Goal: Task Accomplishment & Management: Use online tool/utility

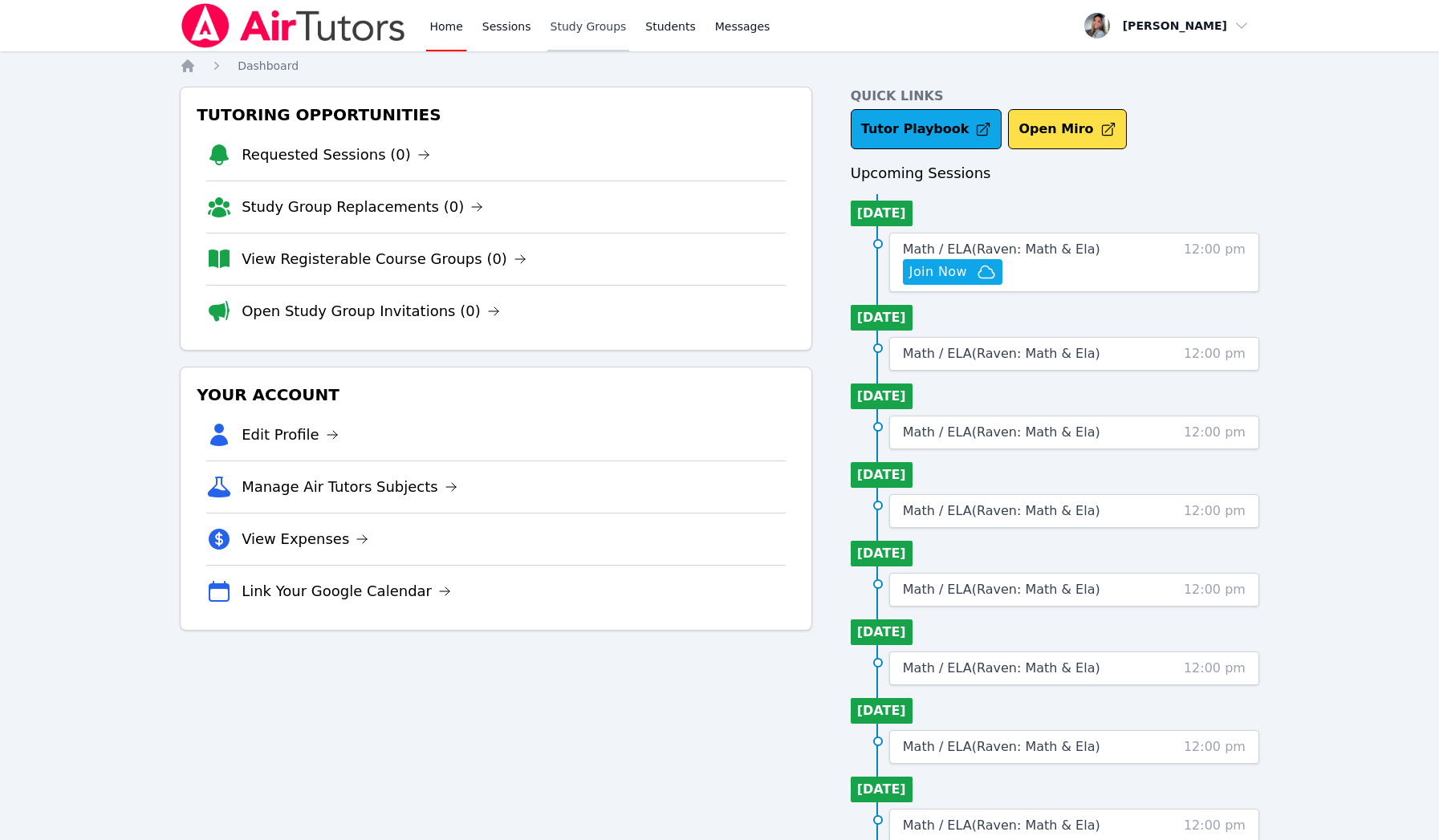
click at [560, 22] on link "Study Groups" at bounding box center [589, 26] width 82 height 52
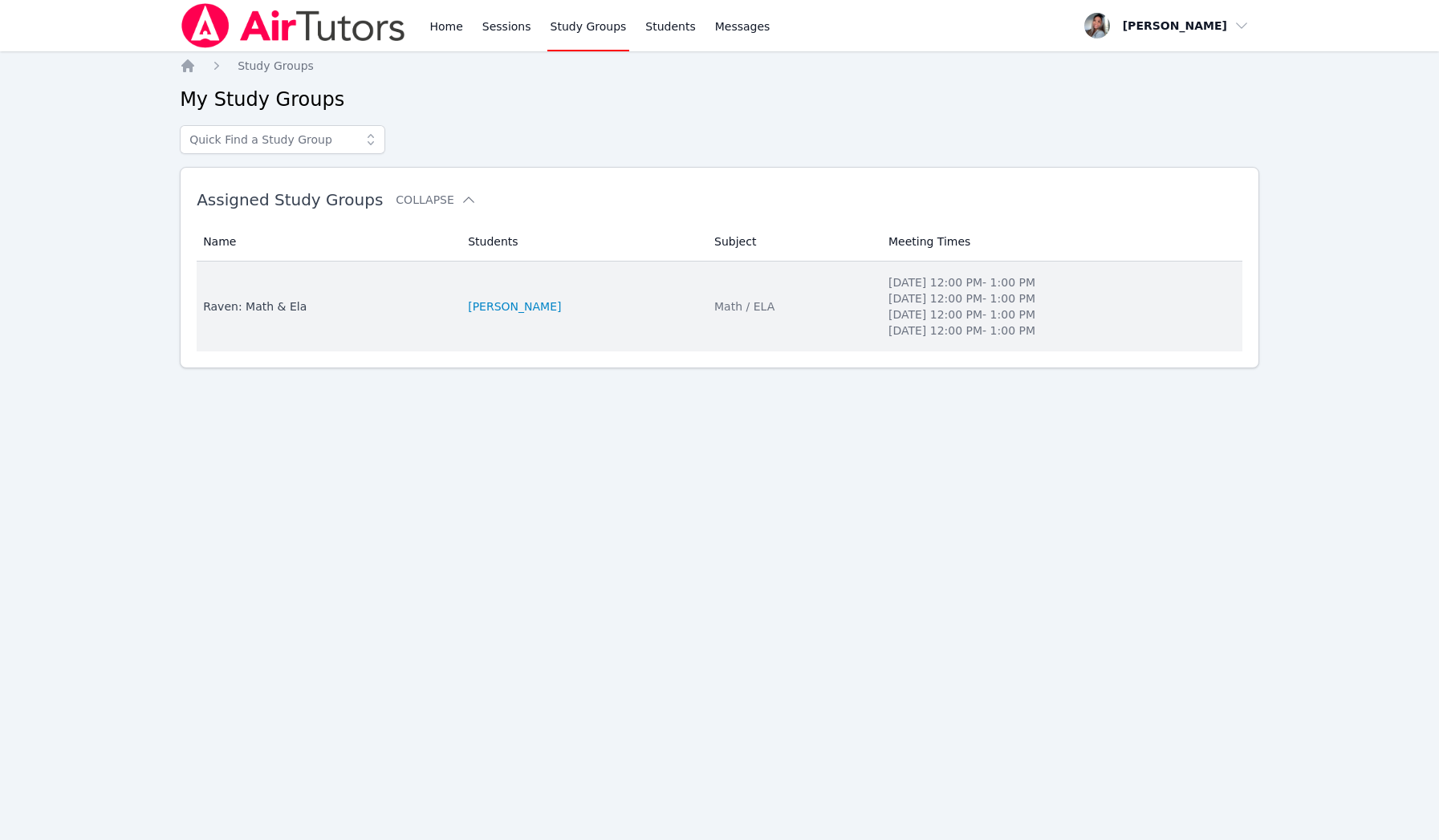
click at [379, 311] on div "Raven: Math & Ela" at bounding box center [326, 306] width 246 height 16
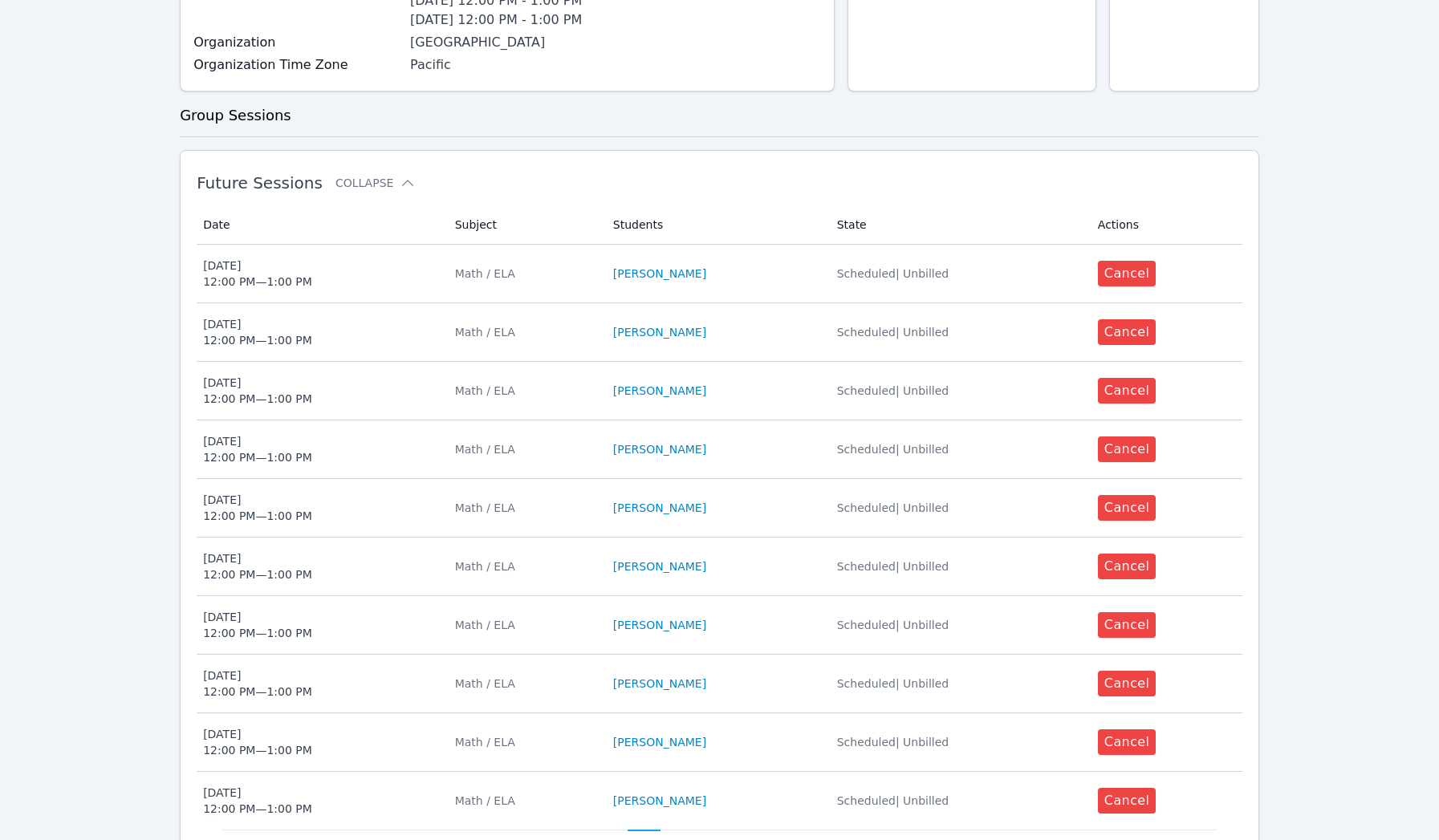
scroll to position [856, 0]
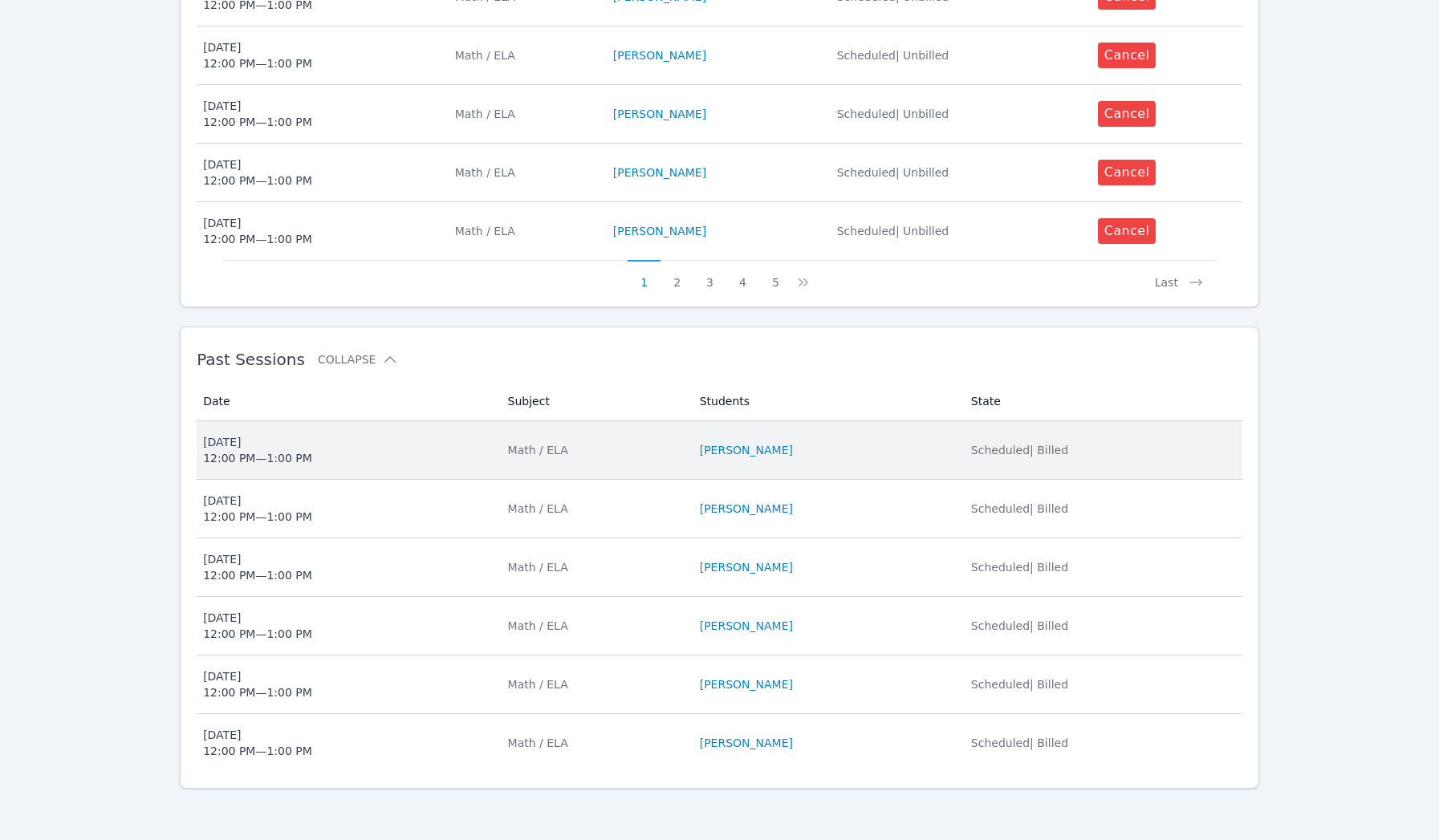
click at [321, 460] on span "Thu Aug 7 12:00 PM — 1:00 PM" at bounding box center [345, 450] width 285 height 32
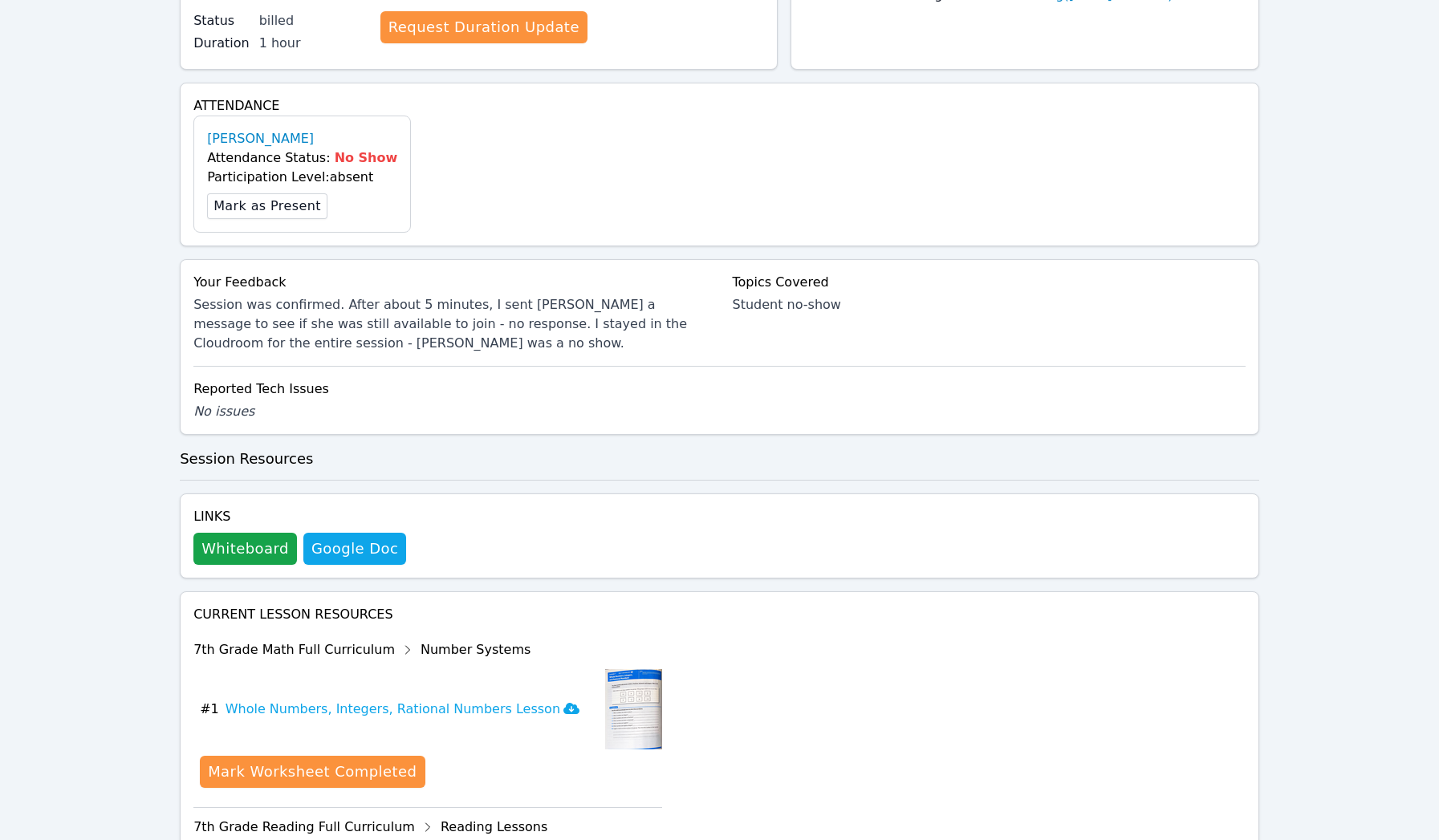
scroll to position [369, 0]
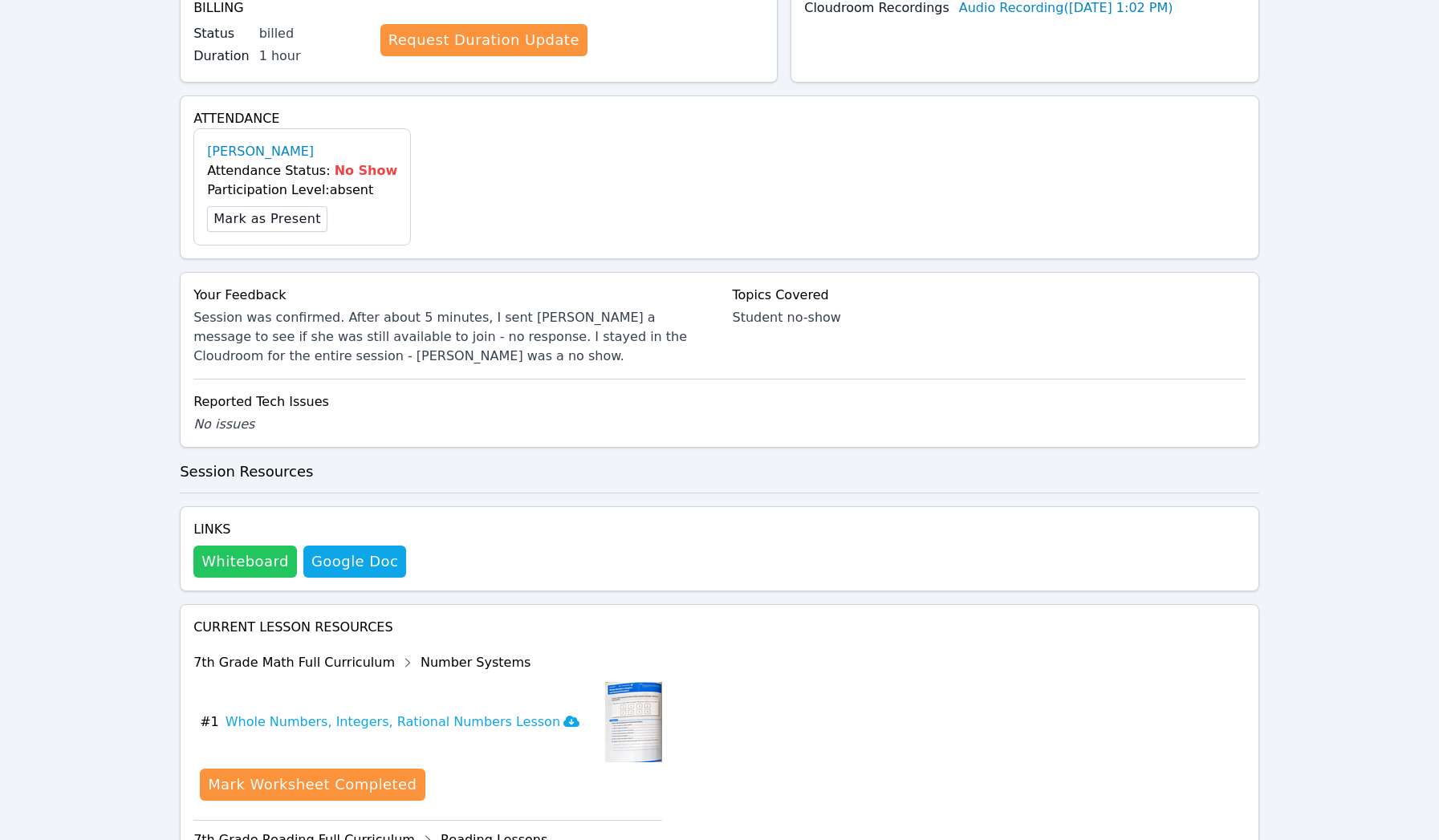
click at [255, 562] on button "Whiteboard" at bounding box center [245, 562] width 103 height 32
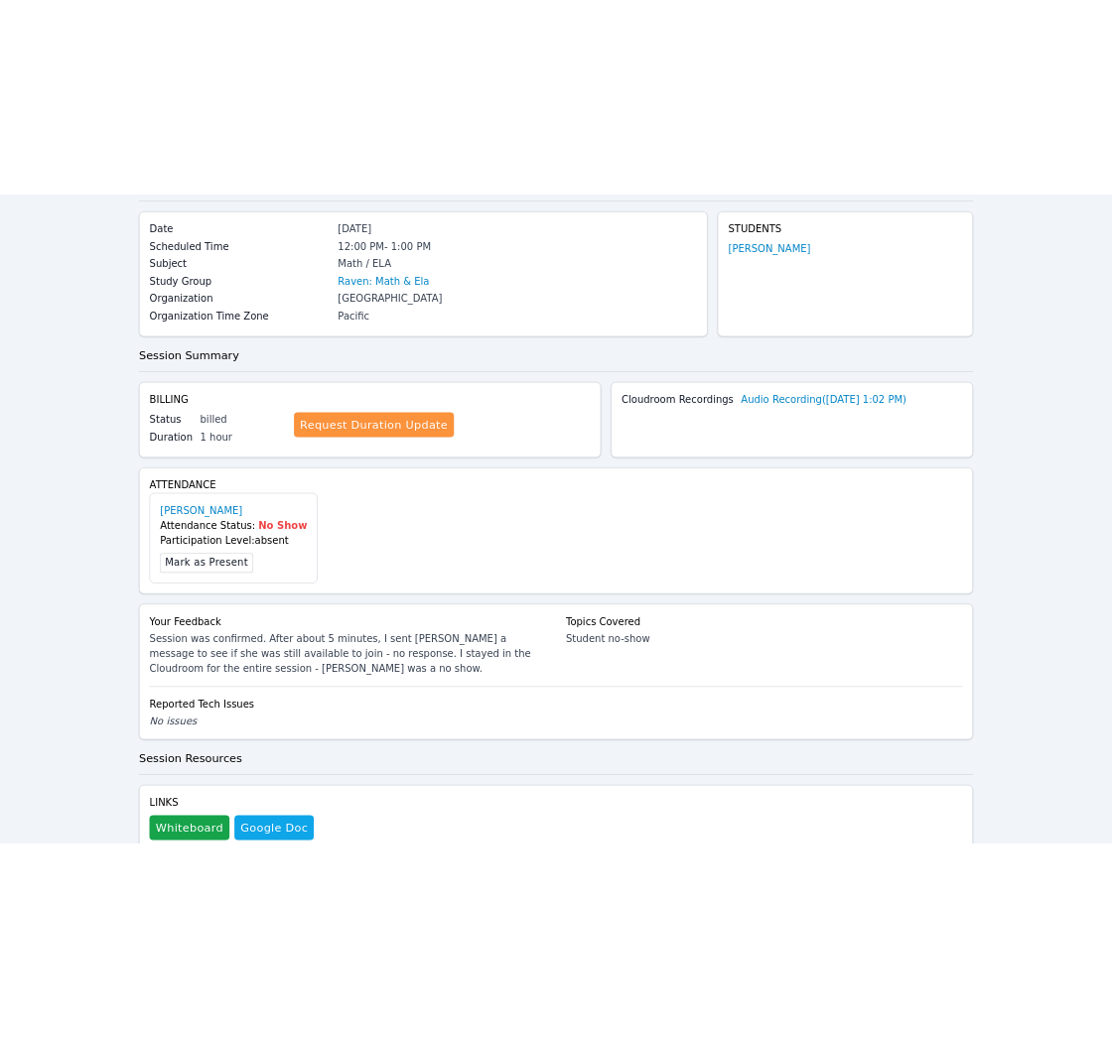
scroll to position [0, 0]
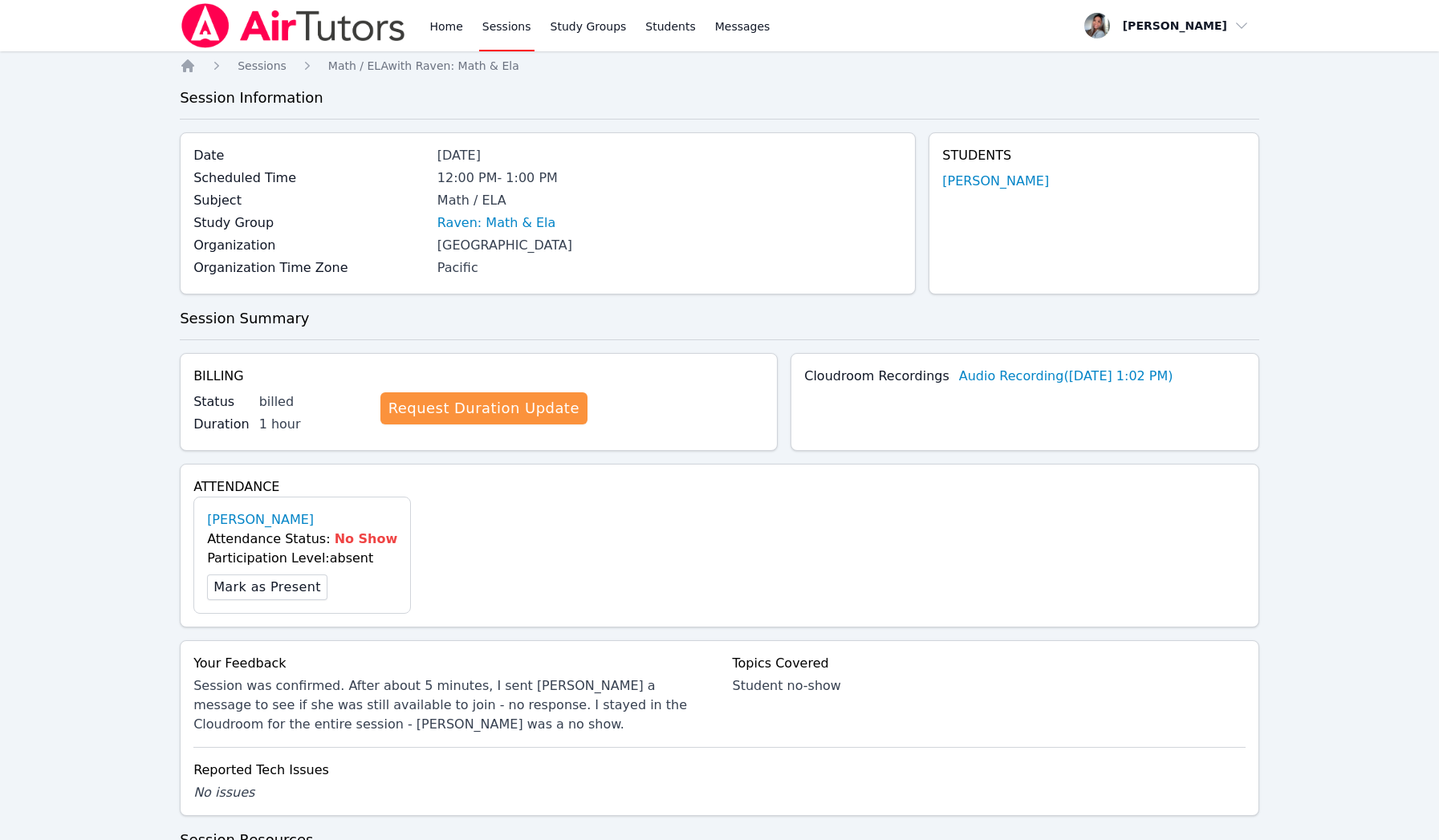
click at [493, 24] on link "Sessions" at bounding box center [507, 26] width 55 height 52
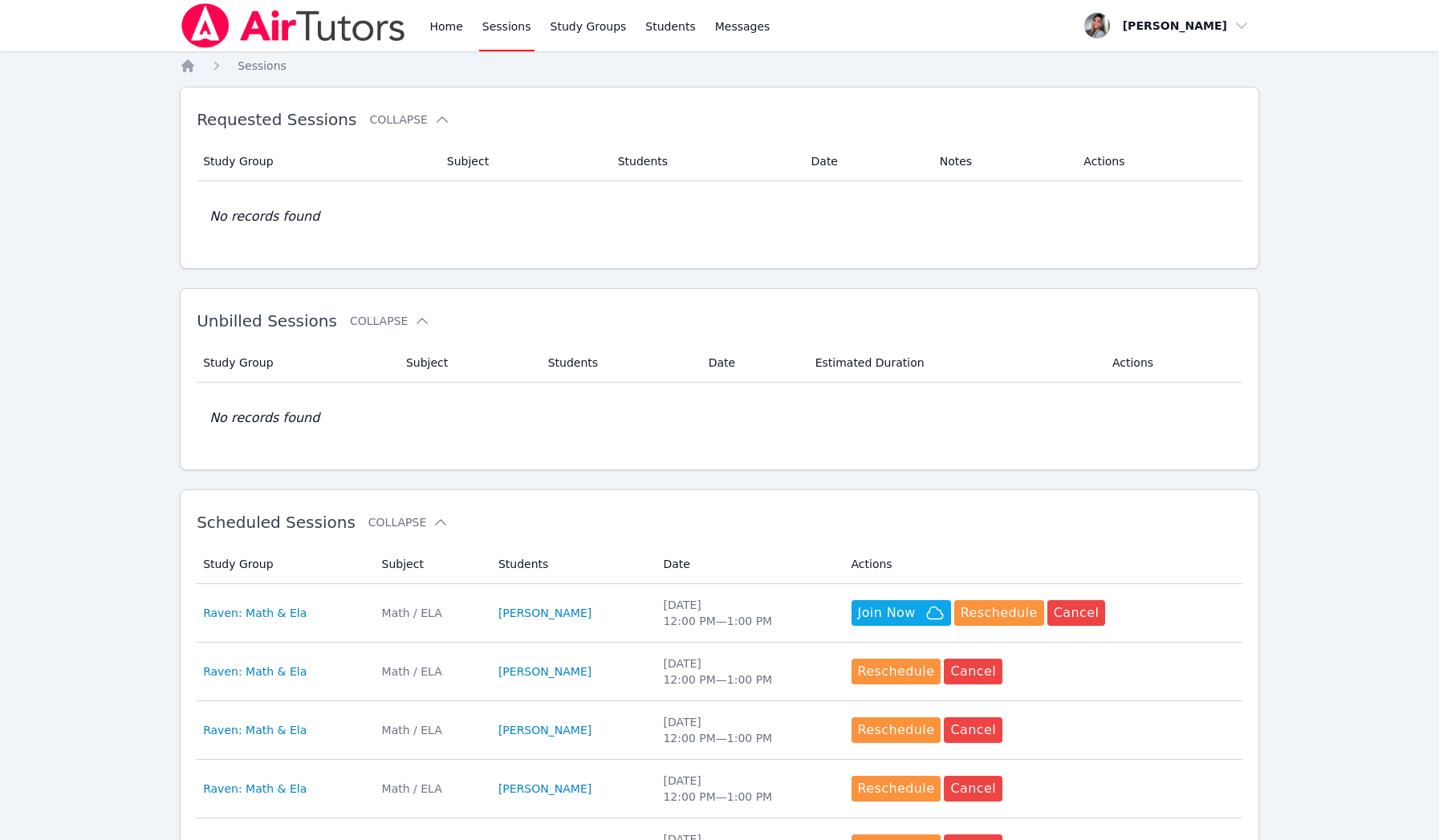
click at [789, 608] on div "Mon Aug 11 12:00 PM — 1:00 PM" at bounding box center [747, 614] width 168 height 32
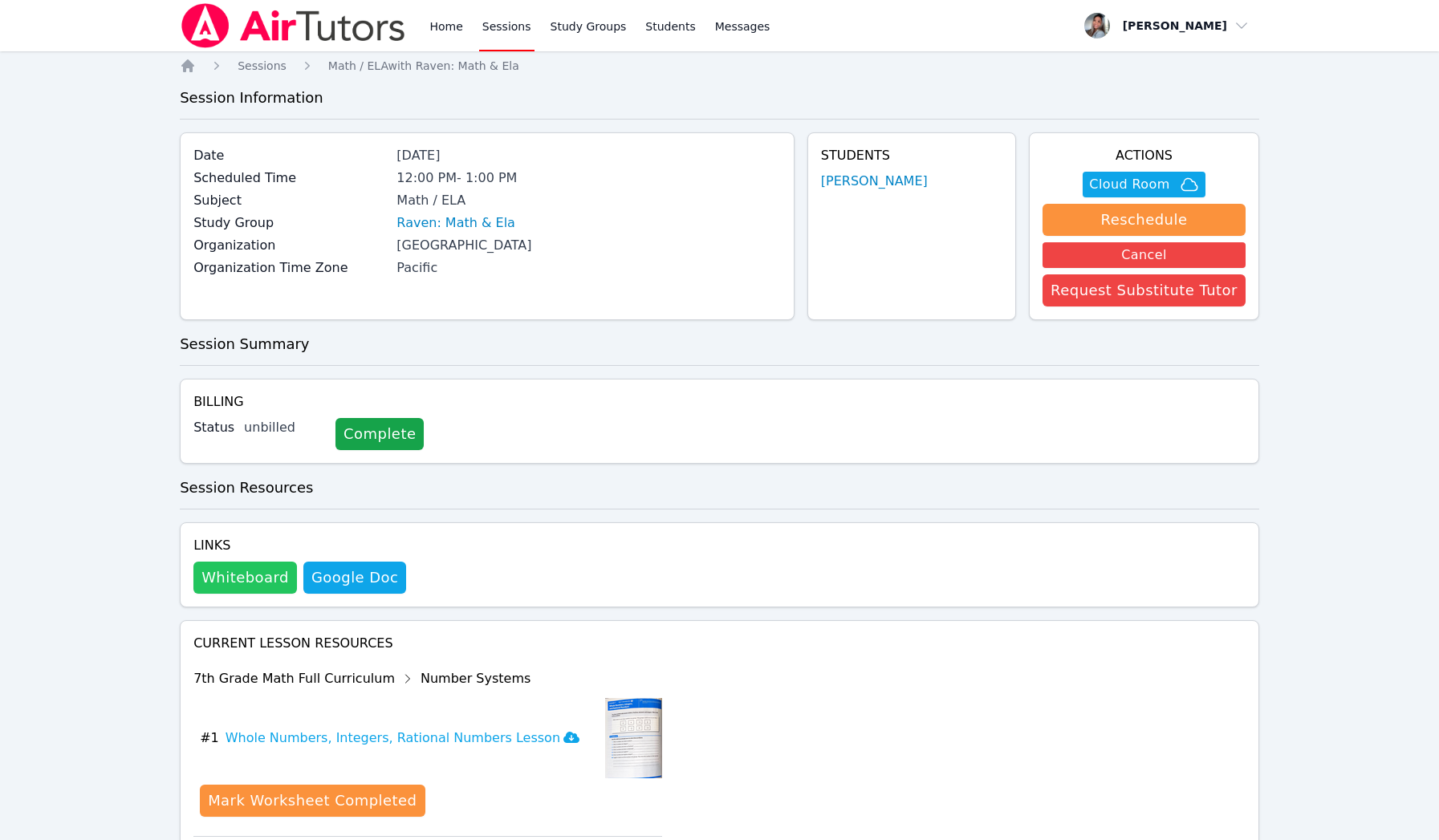
click at [249, 585] on button "Whiteboard" at bounding box center [245, 578] width 103 height 32
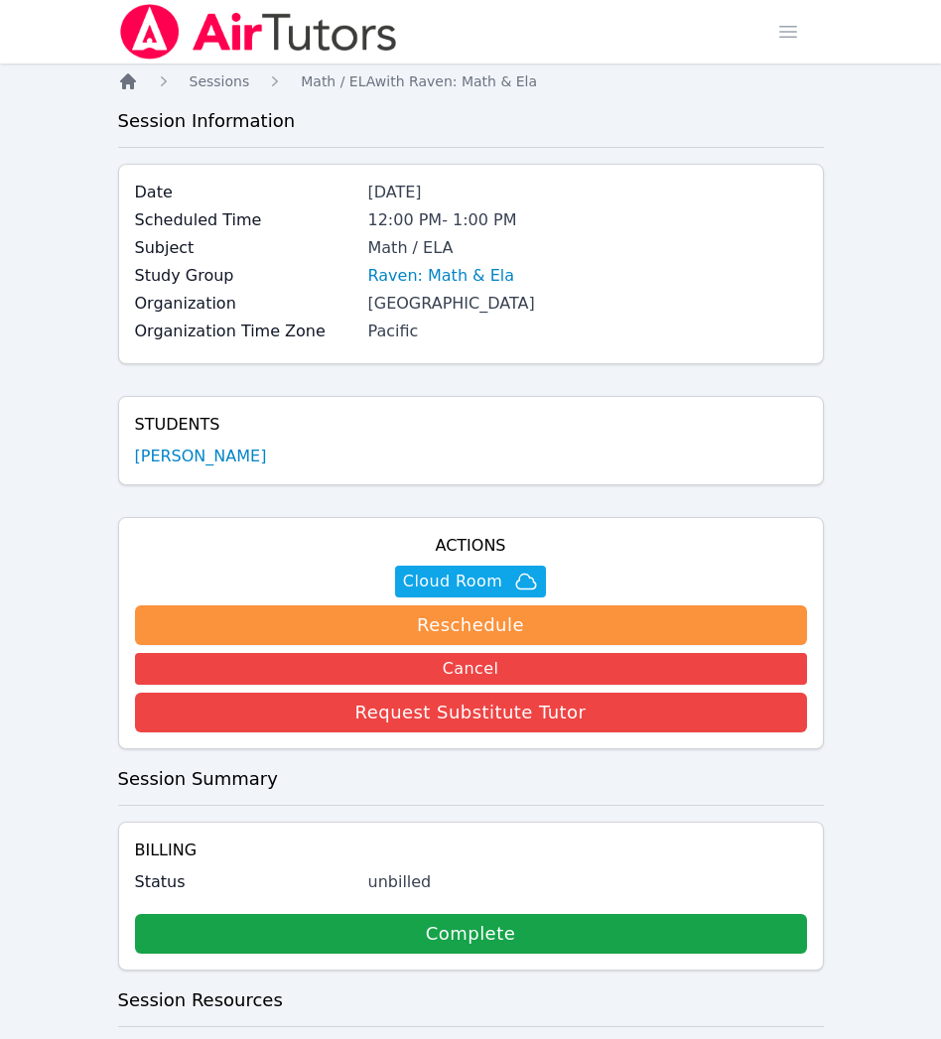
click at [120, 84] on icon "Breadcrumb" at bounding box center [128, 81] width 20 height 20
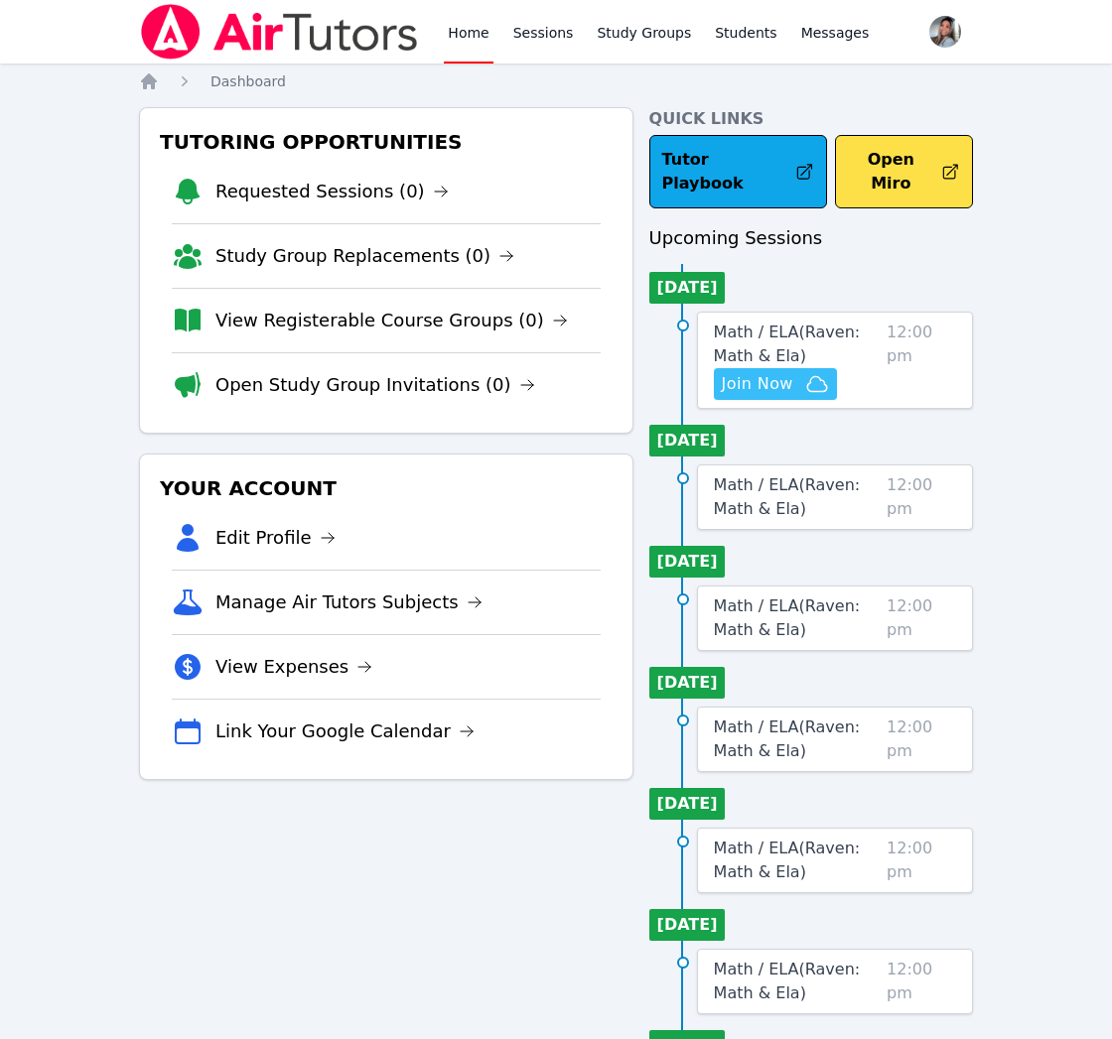
click at [742, 372] on span "Join Now" at bounding box center [757, 384] width 71 height 24
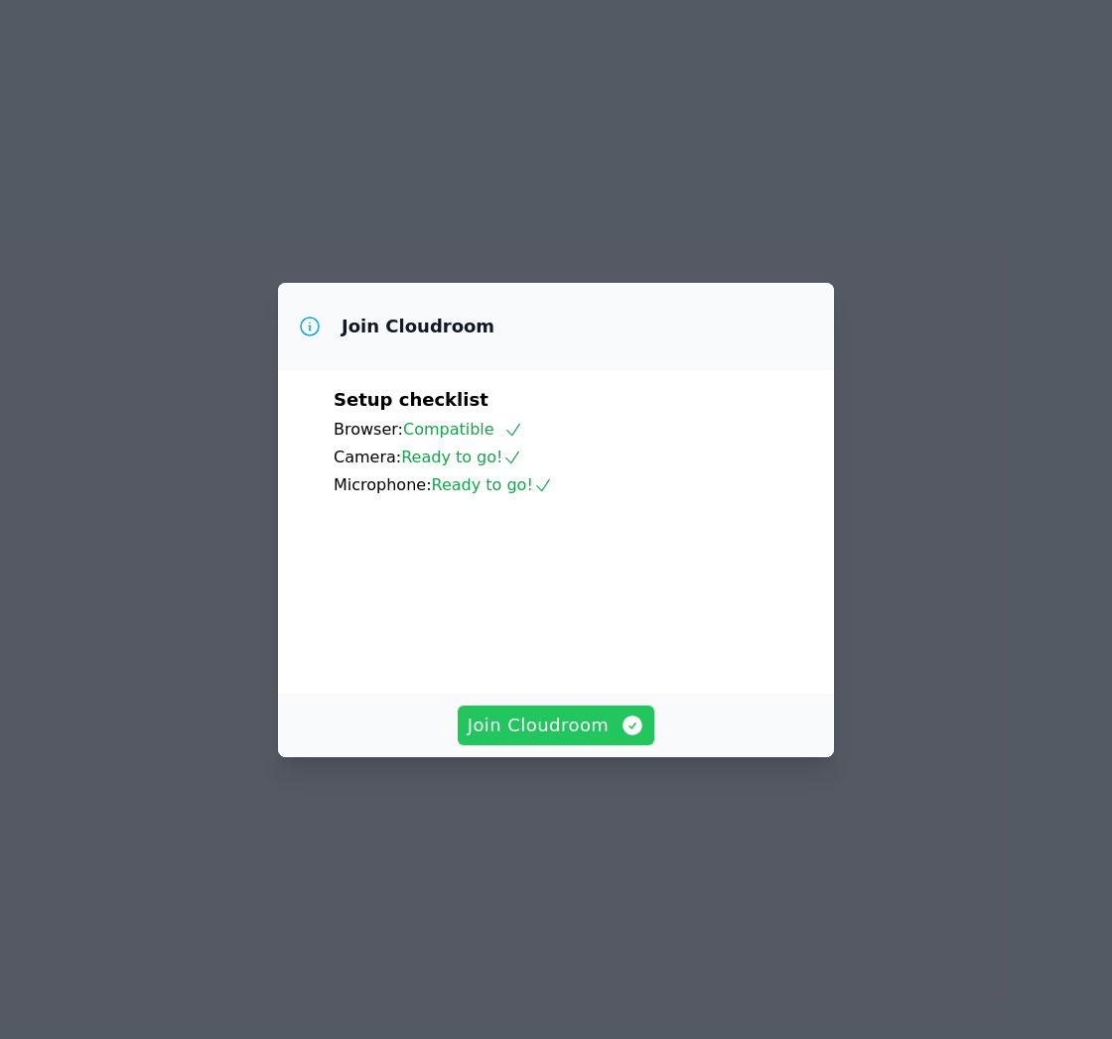
click at [595, 740] on span "Join Cloudroom" at bounding box center [557, 726] width 178 height 28
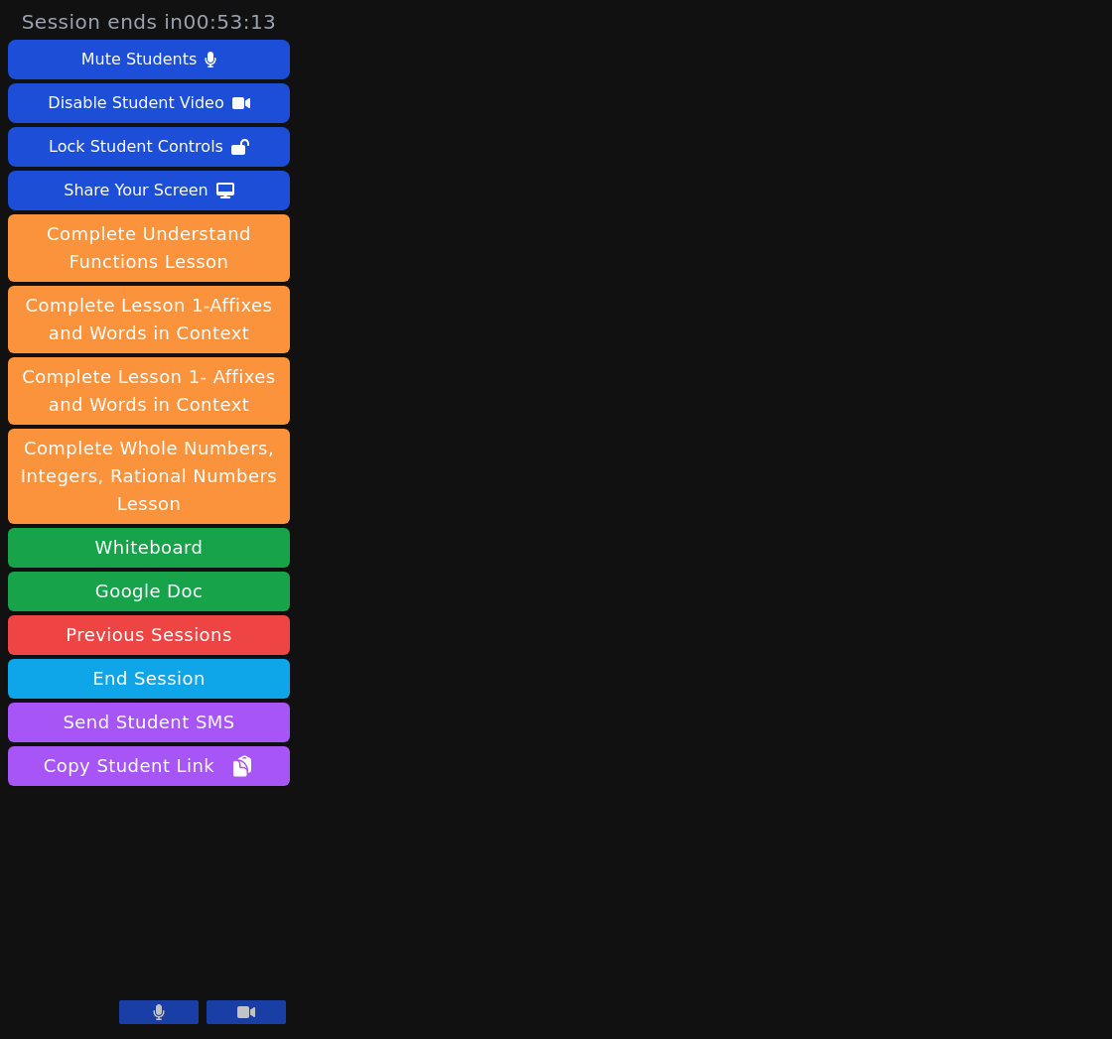
click at [168, 1018] on button at bounding box center [158, 1013] width 79 height 24
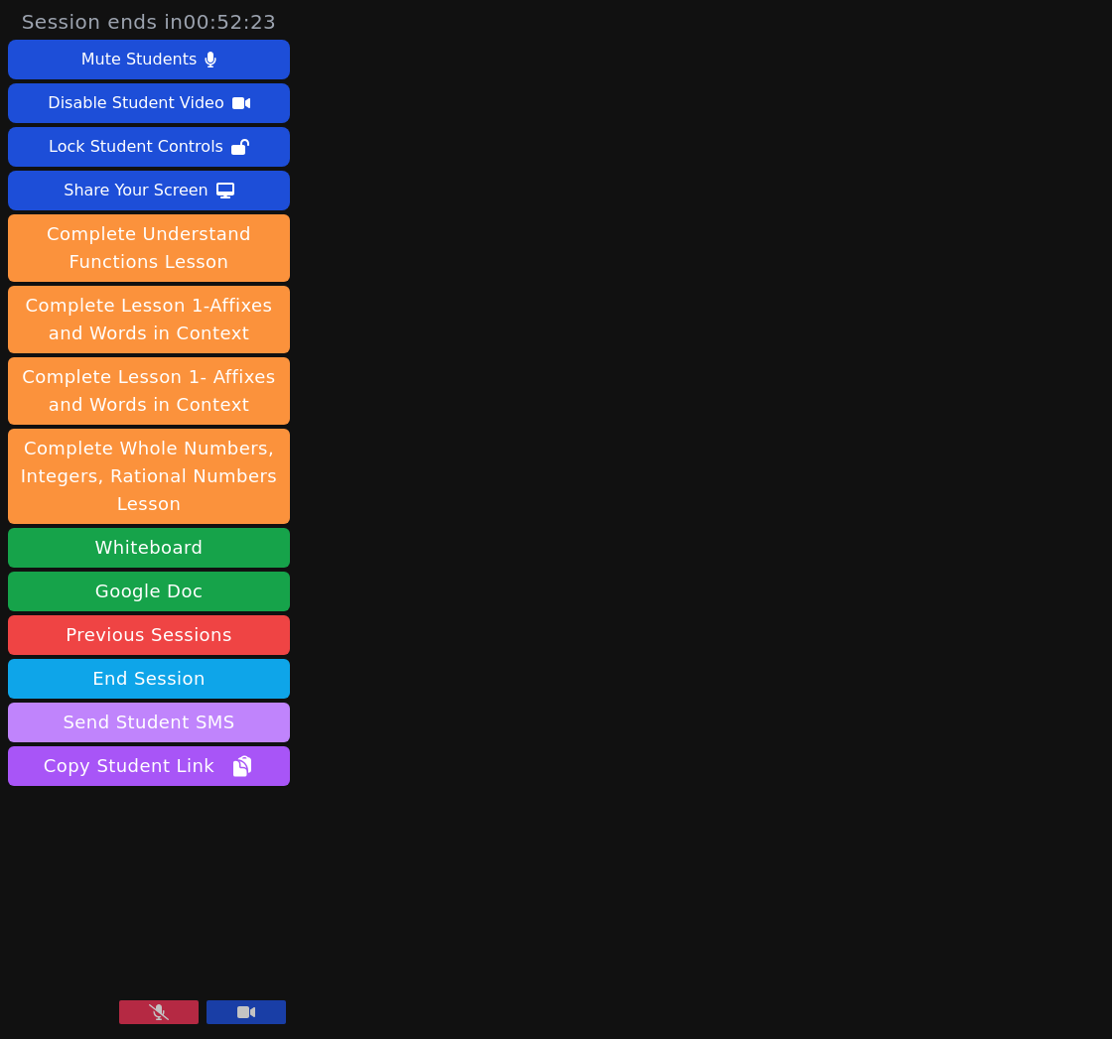
click at [133, 718] on button "Send Student SMS" at bounding box center [149, 723] width 282 height 40
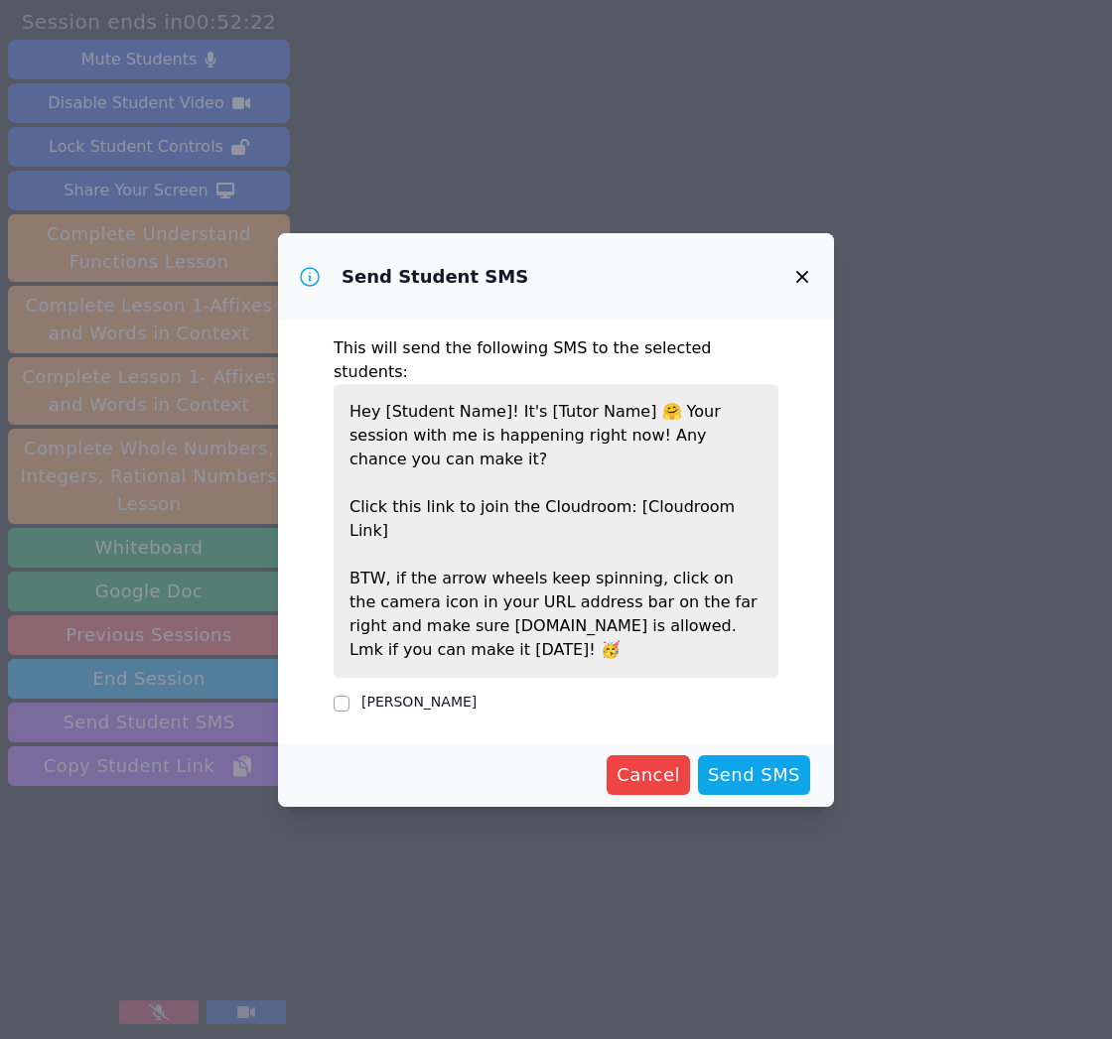
click at [366, 694] on label "[PERSON_NAME]" at bounding box center [418, 702] width 115 height 16
click at [349, 696] on input "[PERSON_NAME]" at bounding box center [342, 704] width 16 height 16
checkbox input "true"
click at [767, 761] on span "Send SMS" at bounding box center [754, 775] width 92 height 28
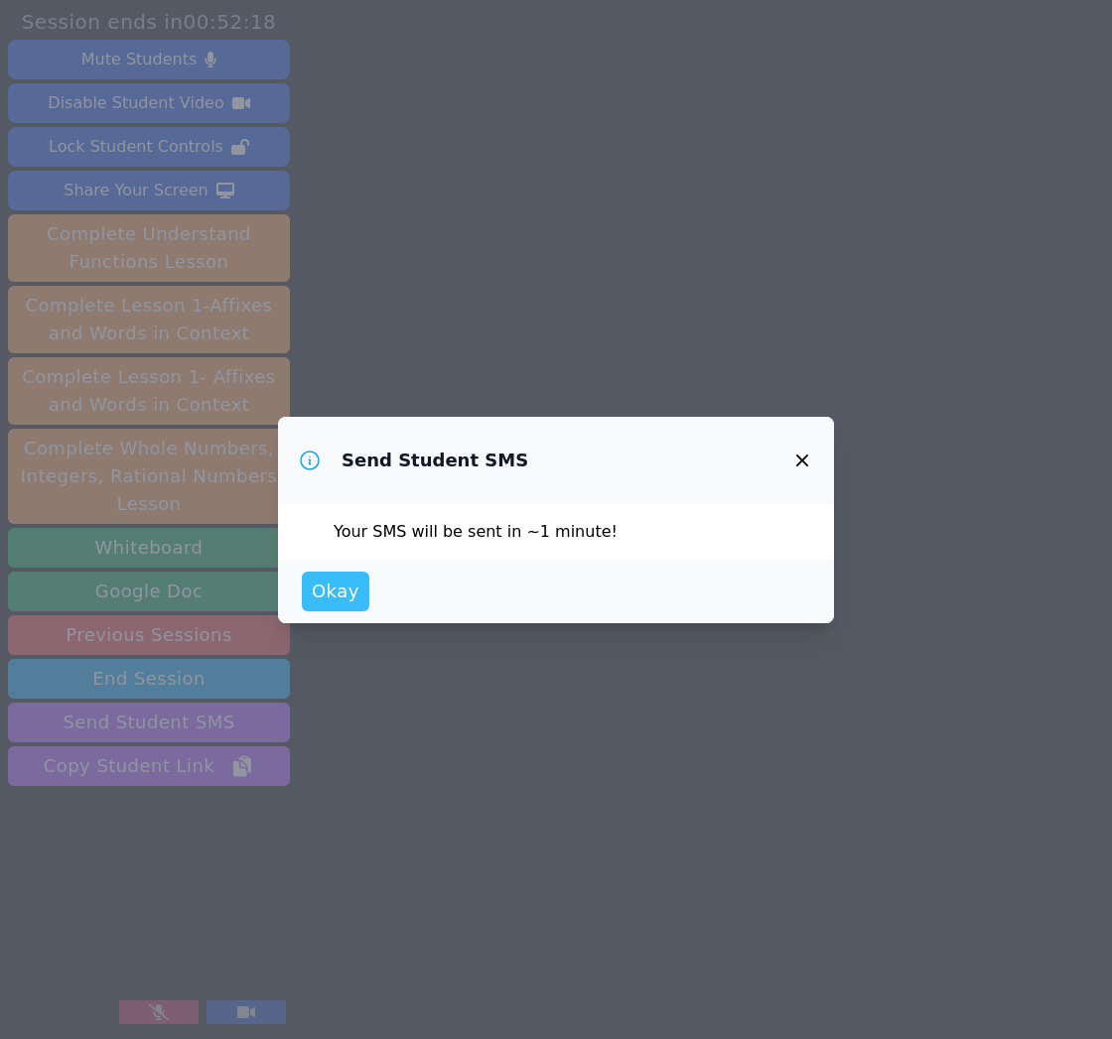
click at [314, 600] on span "Okay" at bounding box center [336, 592] width 48 height 28
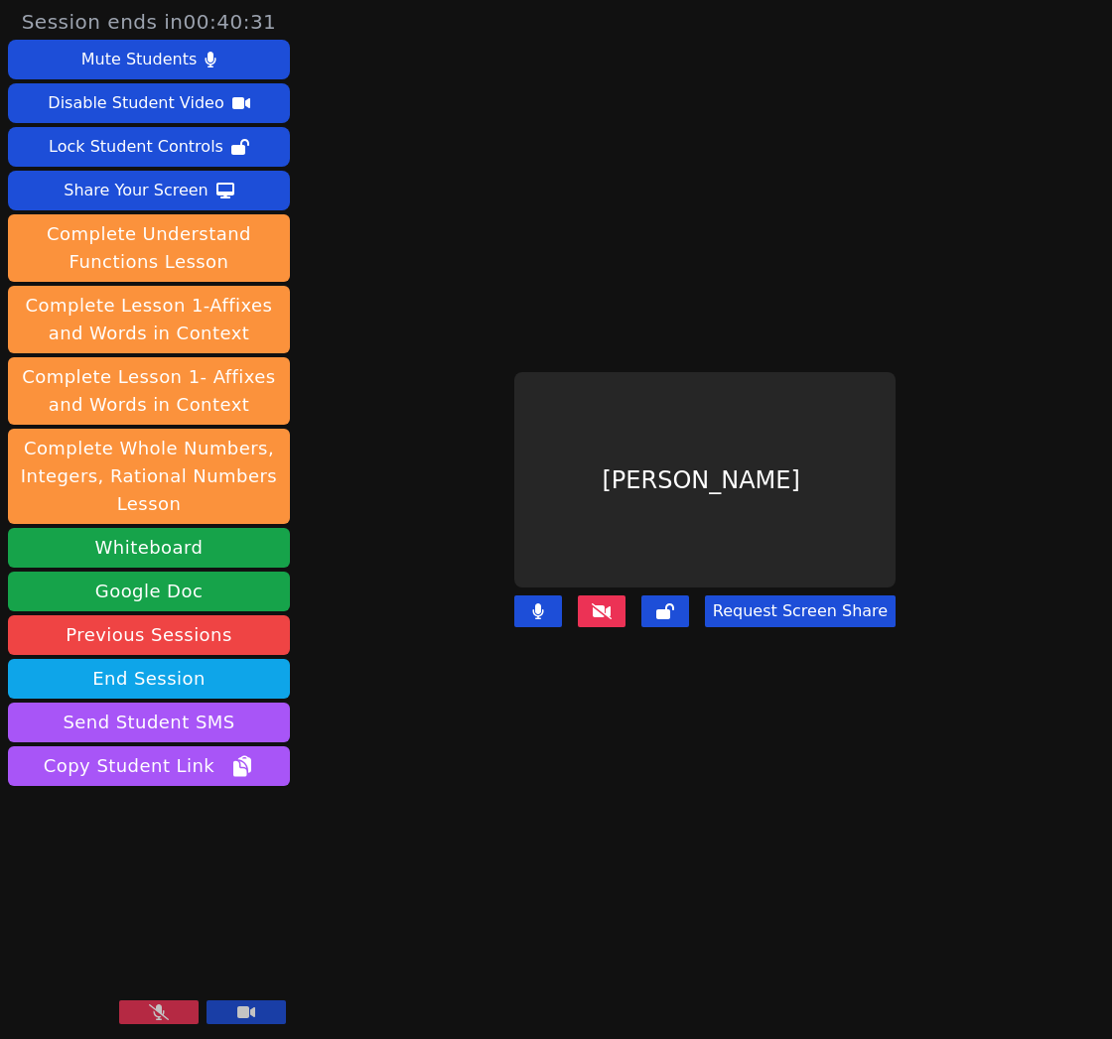
click at [159, 1012] on icon at bounding box center [159, 1013] width 20 height 16
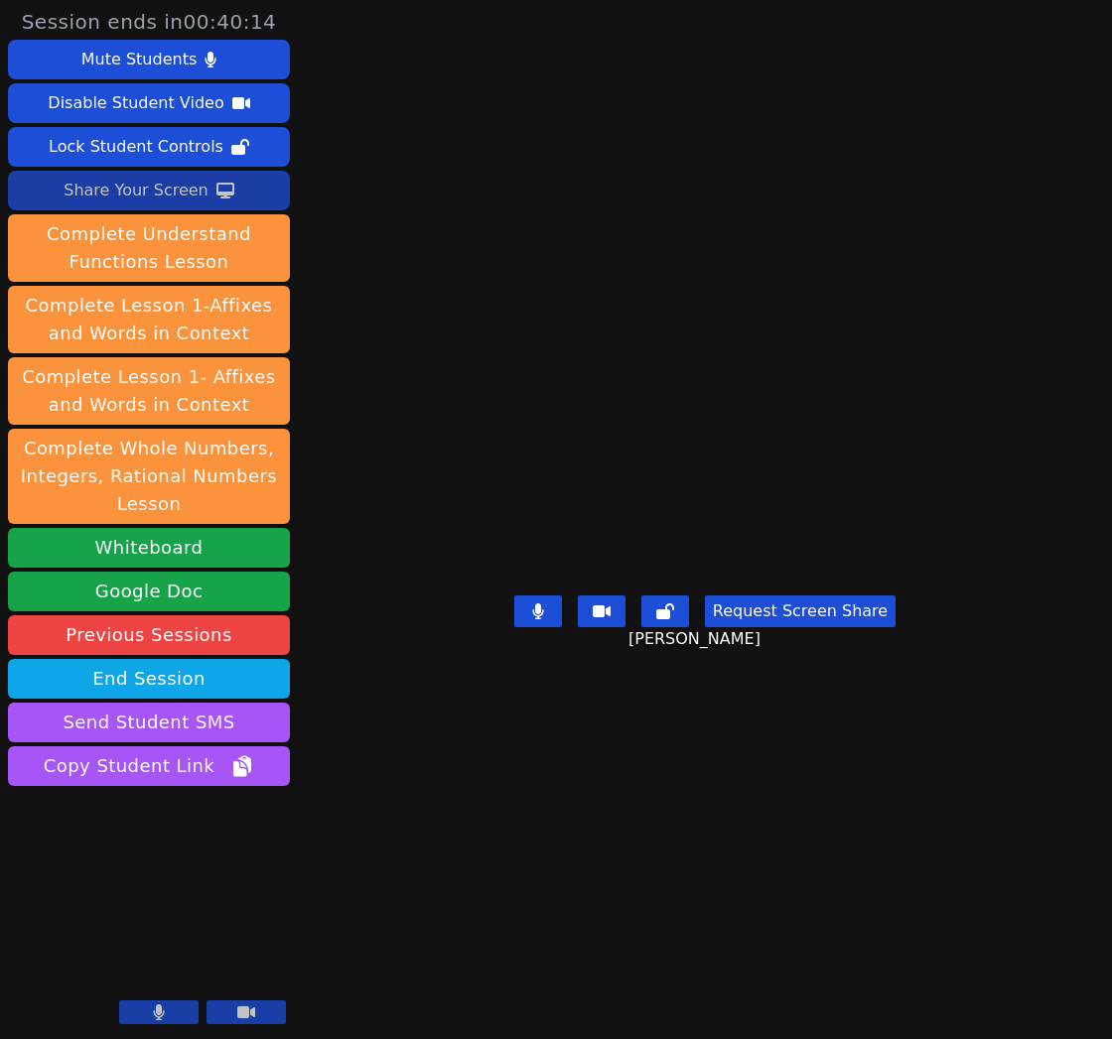
click at [224, 194] on icon at bounding box center [225, 191] width 18 height 16
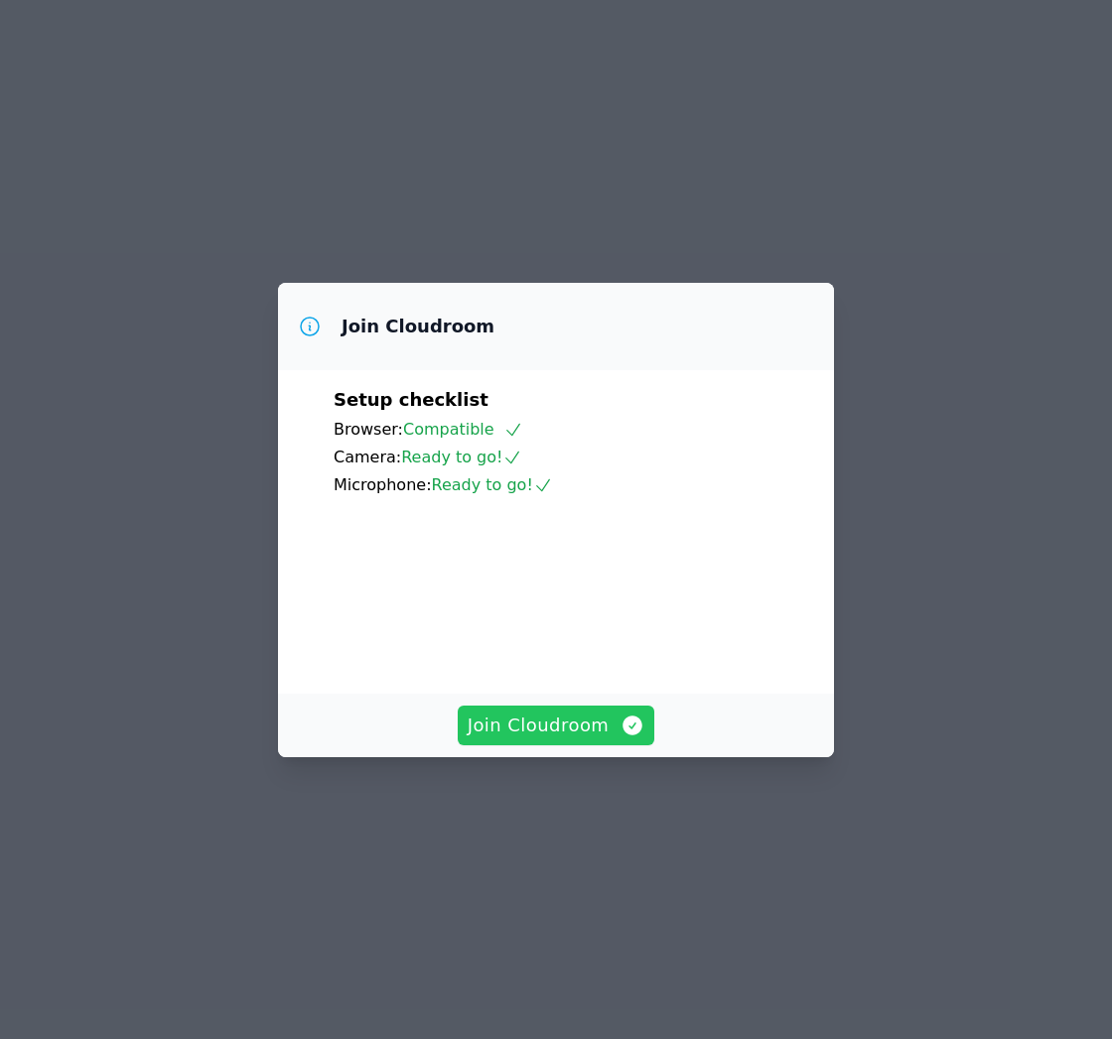
click at [607, 740] on span "Join Cloudroom" at bounding box center [557, 726] width 178 height 28
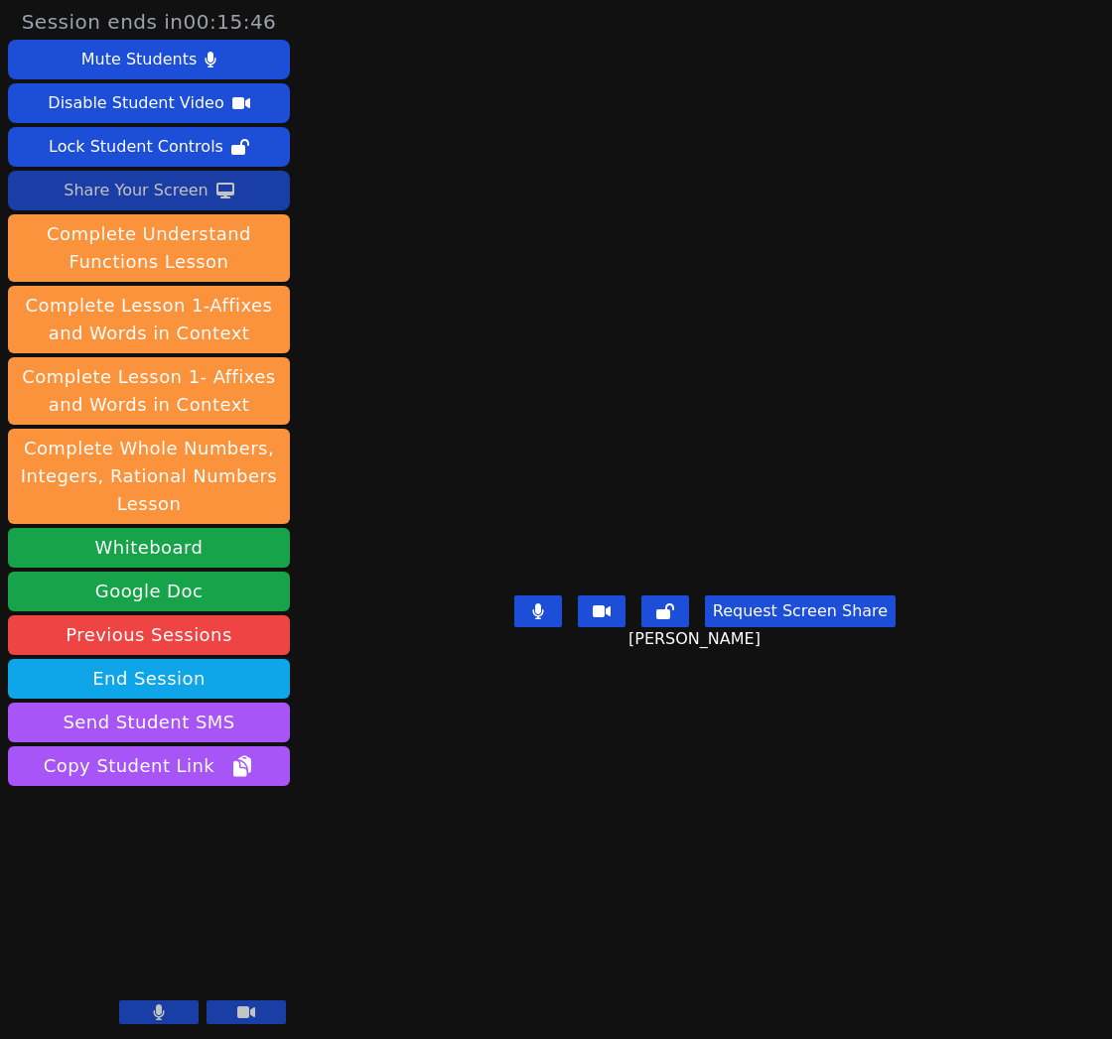
click at [106, 188] on div "Share Your Screen" at bounding box center [136, 191] width 145 height 32
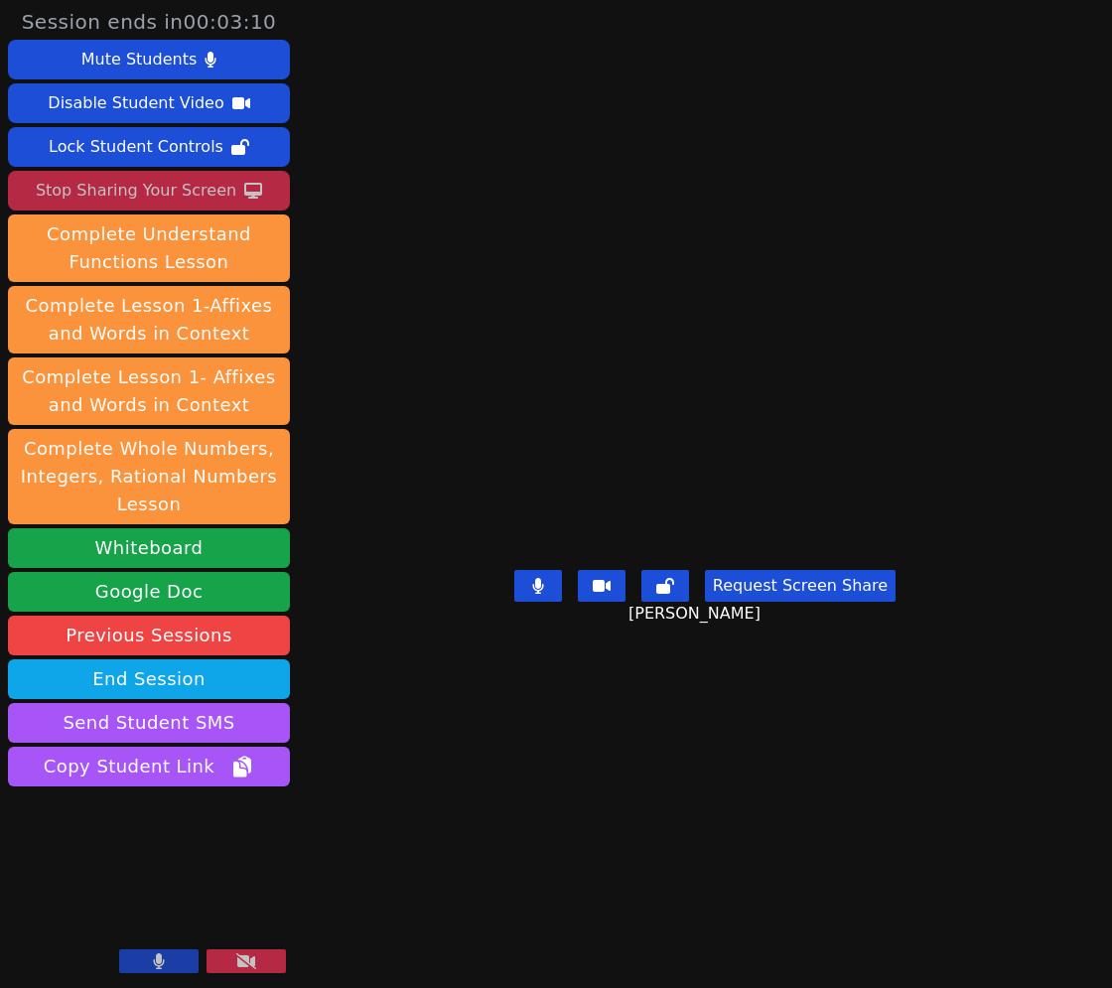
click at [134, 192] on div "Stop Sharing Your Screen" at bounding box center [136, 191] width 201 height 32
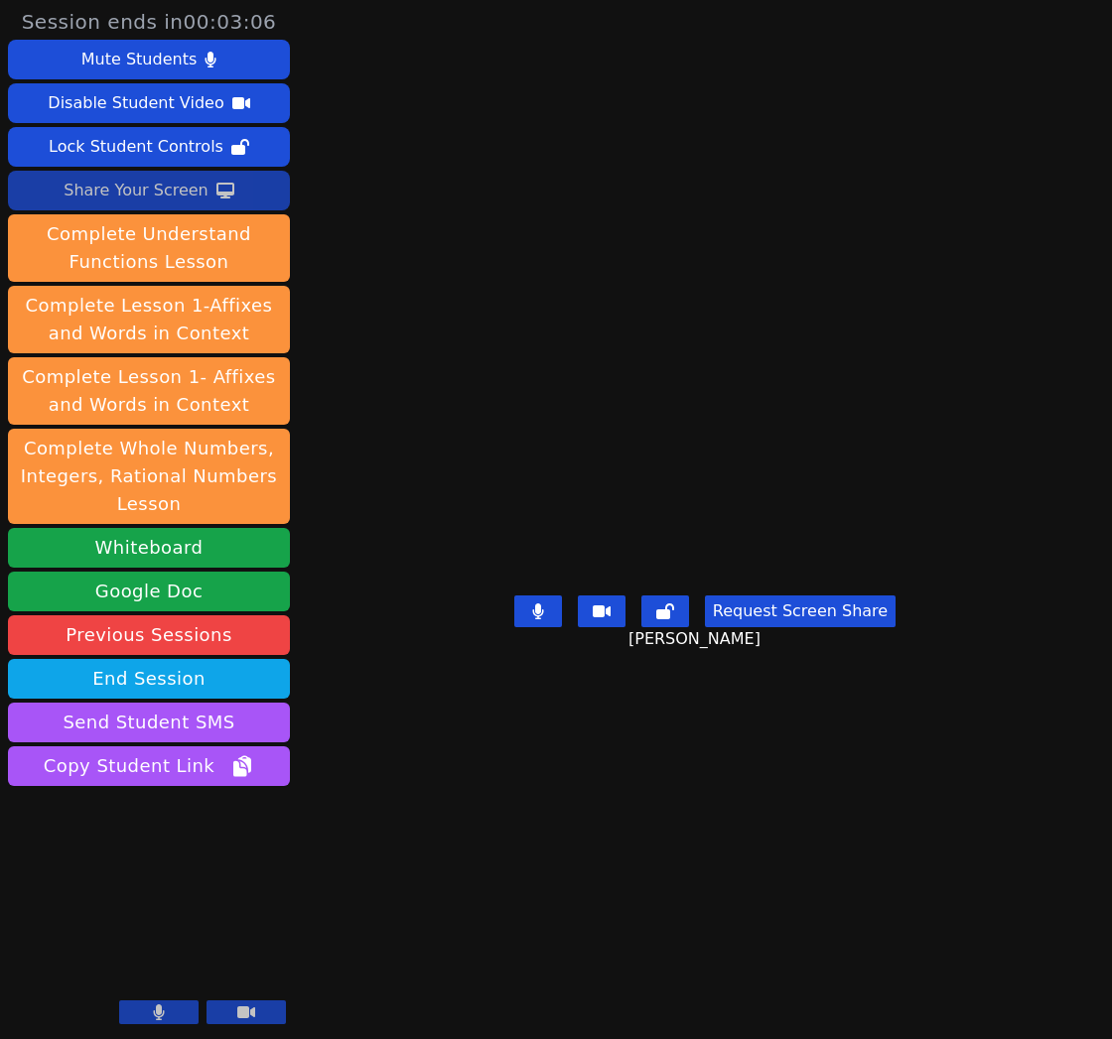
click at [171, 192] on div "Share Your Screen" at bounding box center [136, 191] width 145 height 32
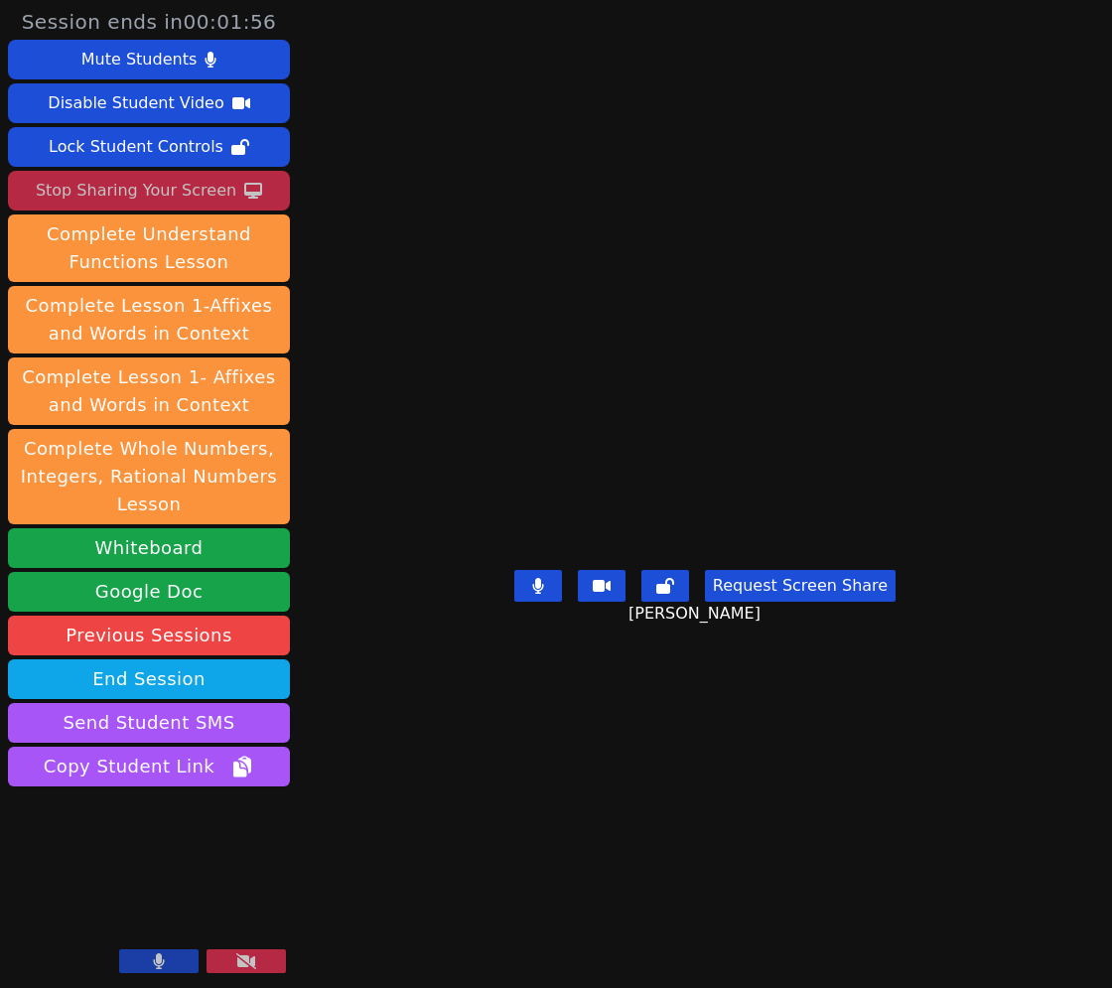
click at [210, 199] on div "Stop Sharing Your Screen" at bounding box center [136, 191] width 201 height 32
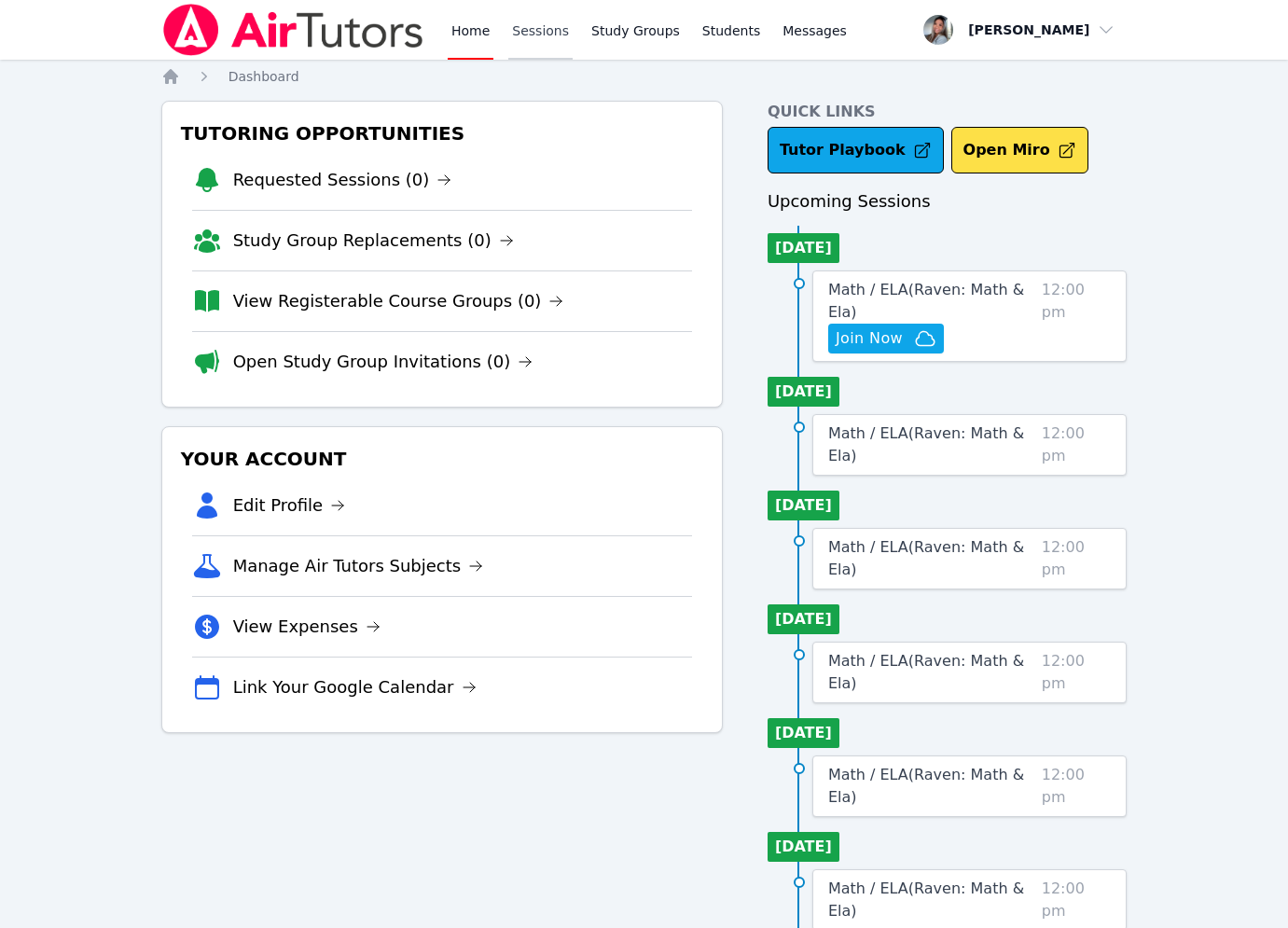
click at [531, 36] on link "Sessions" at bounding box center [540, 30] width 64 height 60
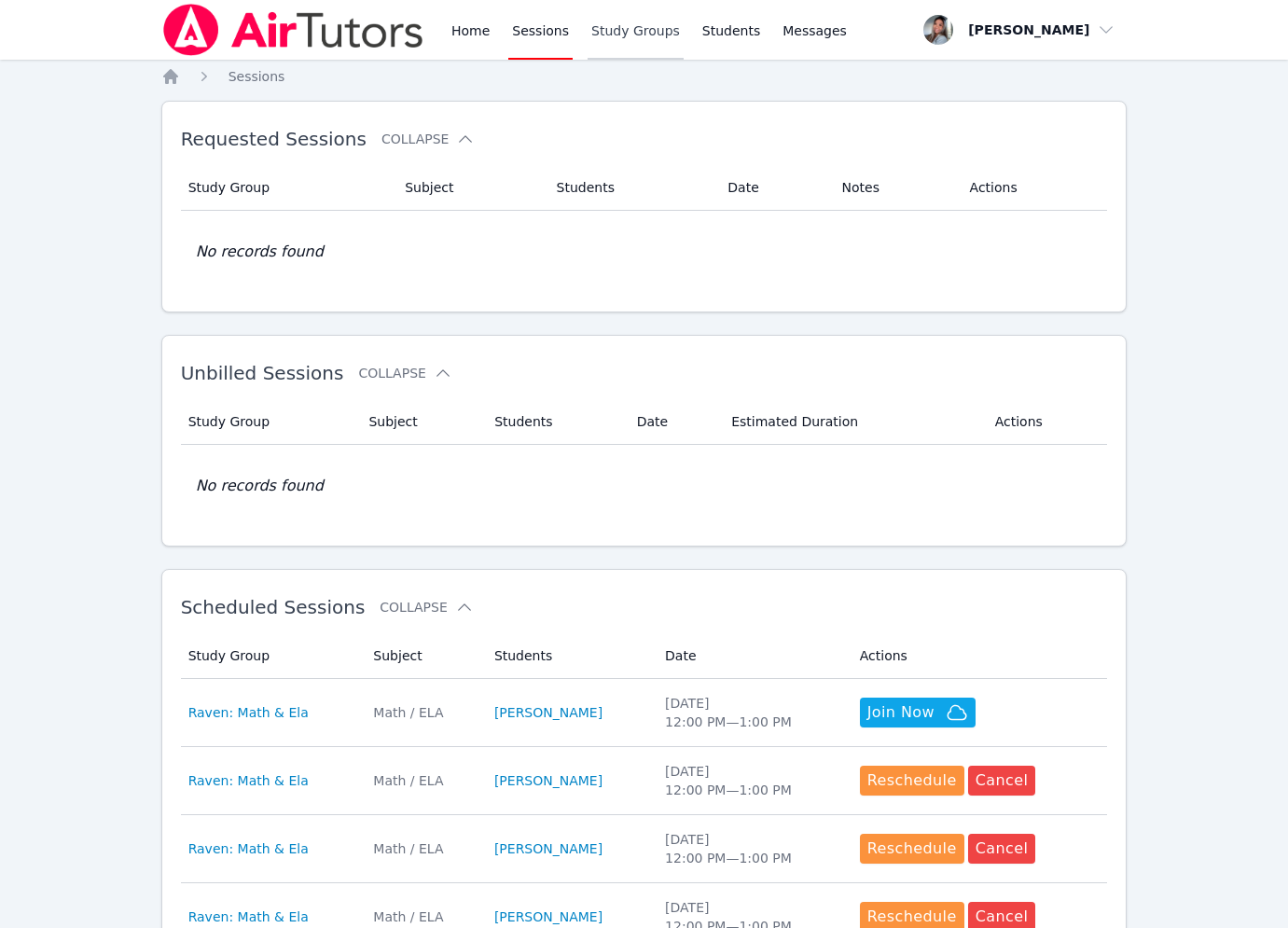
click at [654, 29] on link "Study Groups" at bounding box center [635, 30] width 96 height 60
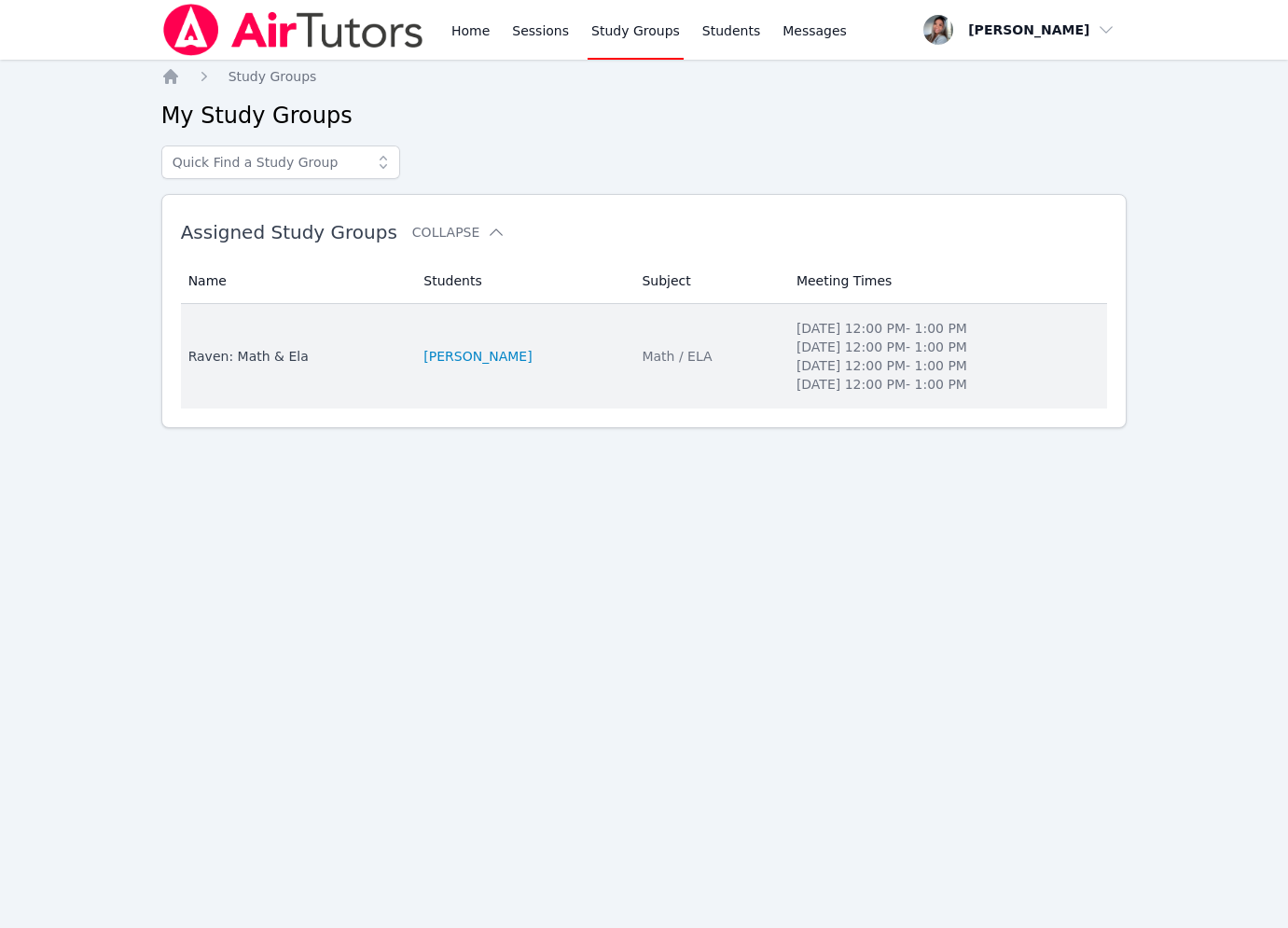
click at [551, 351] on li "[PERSON_NAME]" at bounding box center [521, 356] width 195 height 19
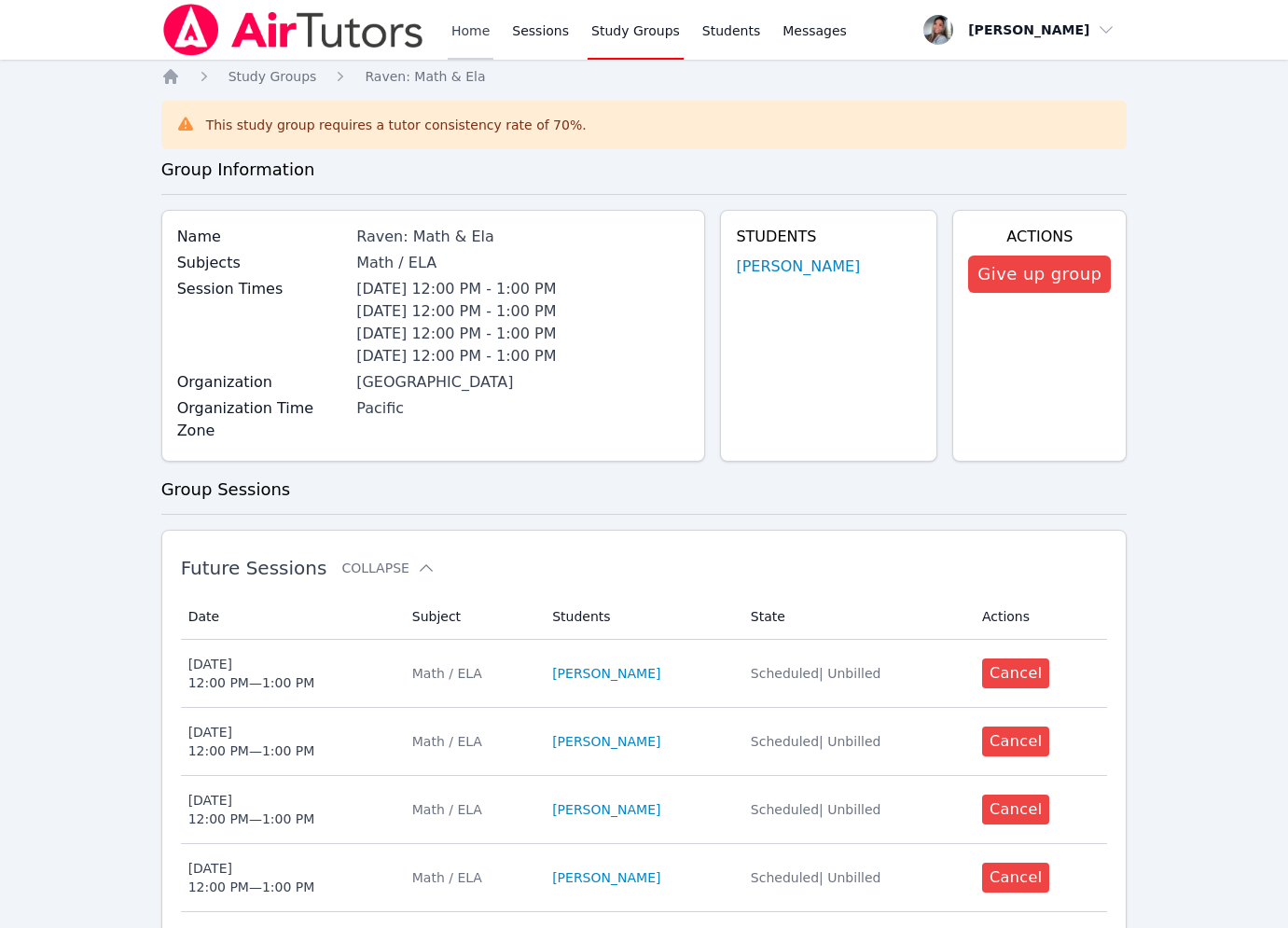
click at [453, 33] on link "Home" at bounding box center [470, 30] width 46 height 60
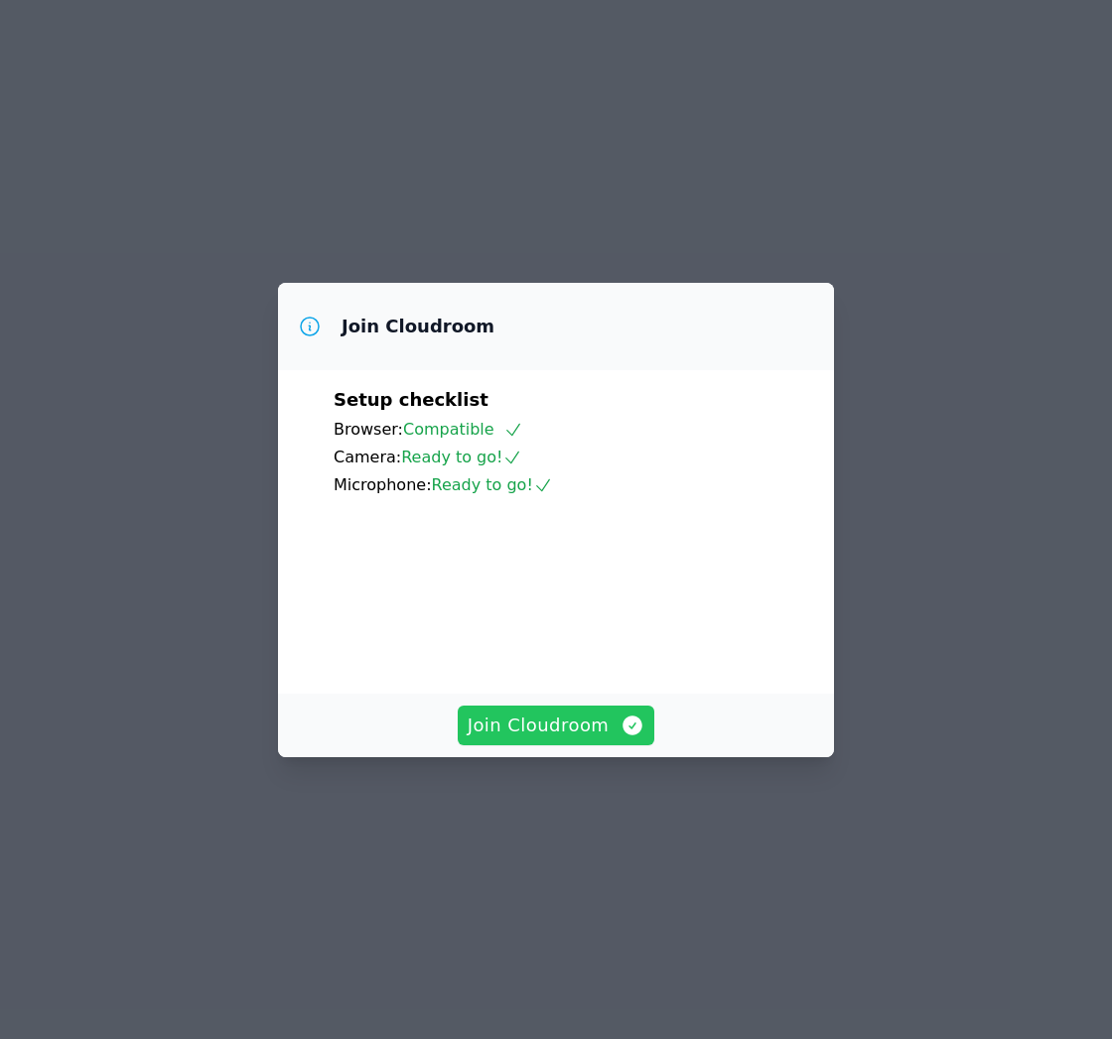
click at [593, 740] on span "Join Cloudroom" at bounding box center [557, 726] width 178 height 28
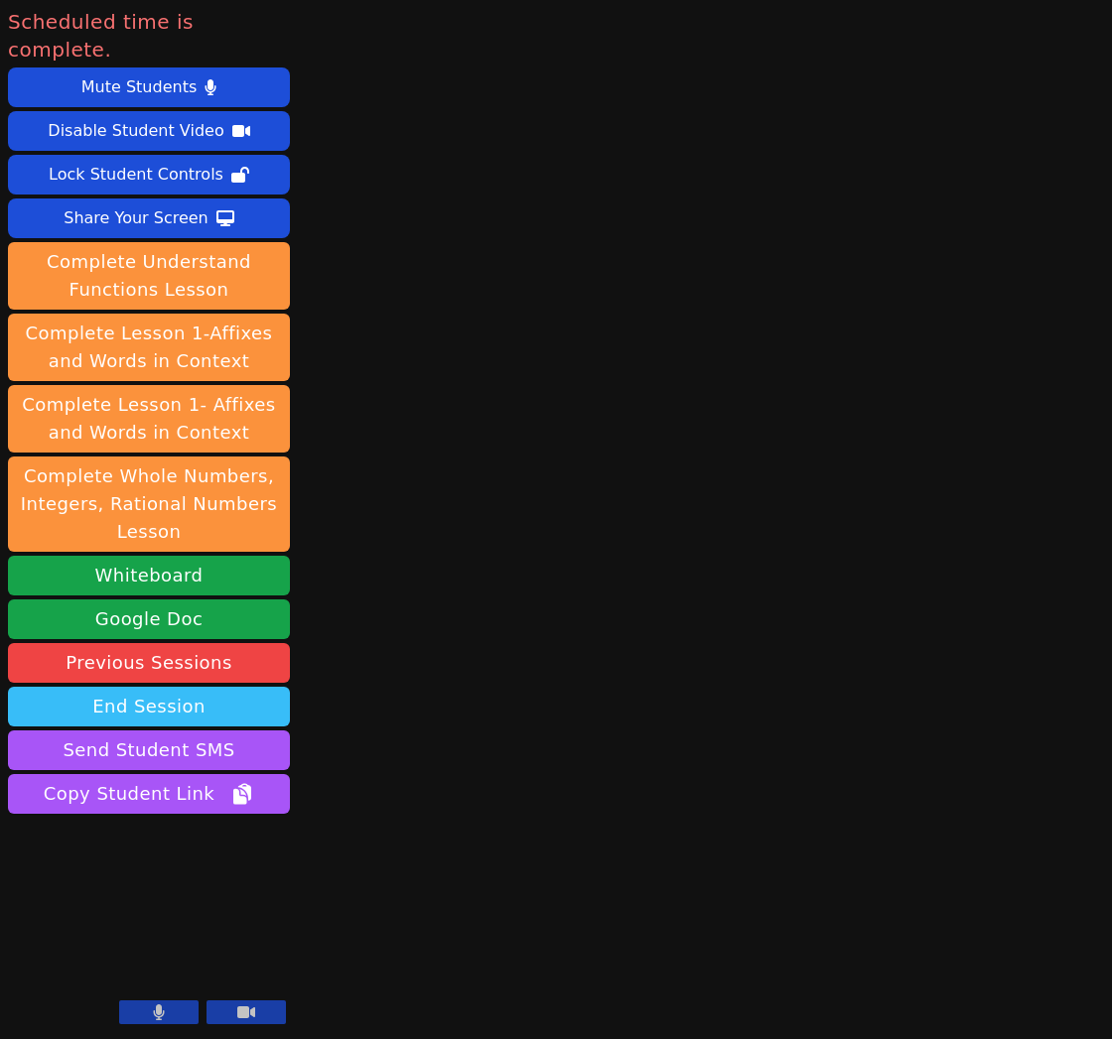
click at [224, 687] on button "End Session" at bounding box center [149, 707] width 282 height 40
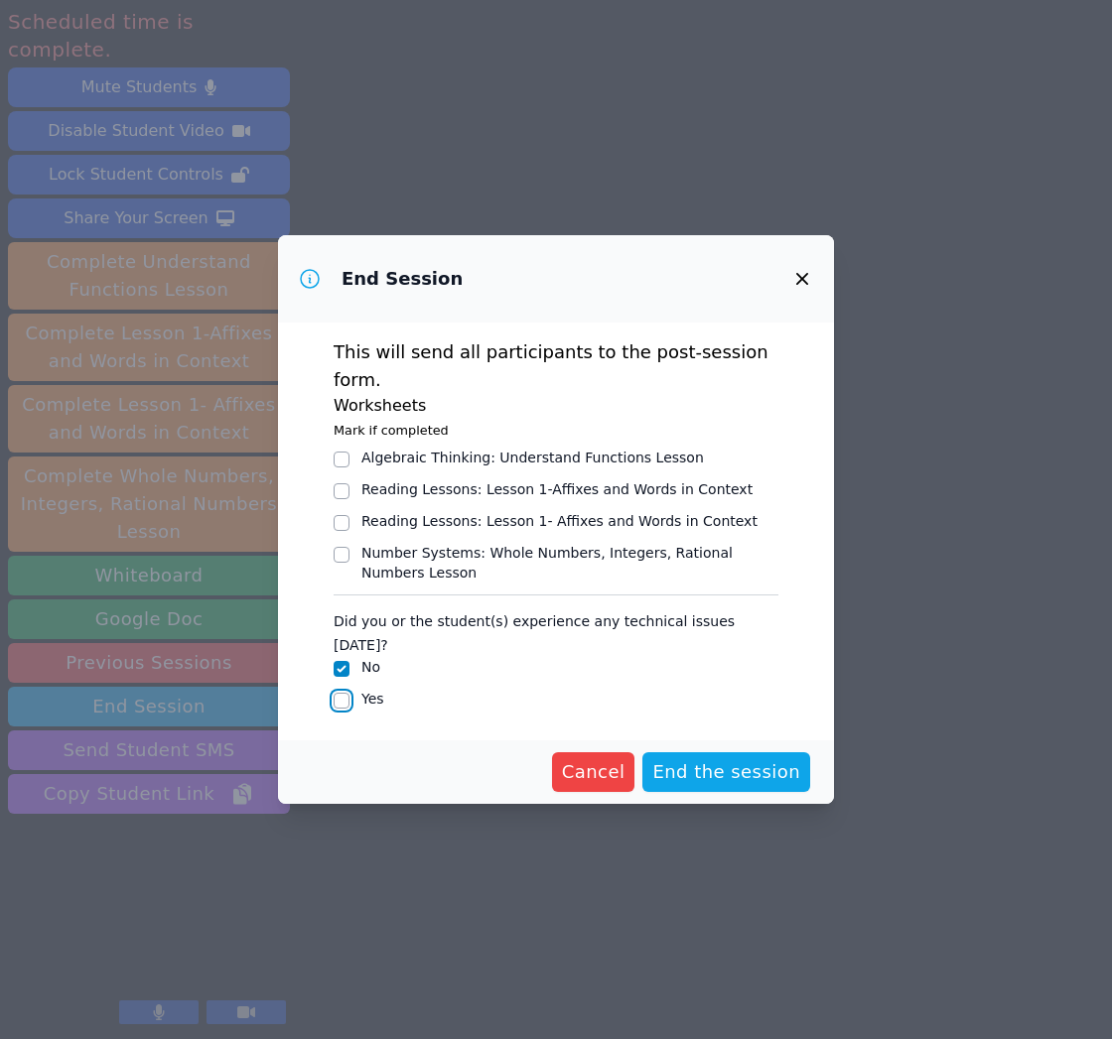
click at [341, 693] on input "Yes" at bounding box center [342, 701] width 16 height 16
checkbox input "true"
checkbox input "false"
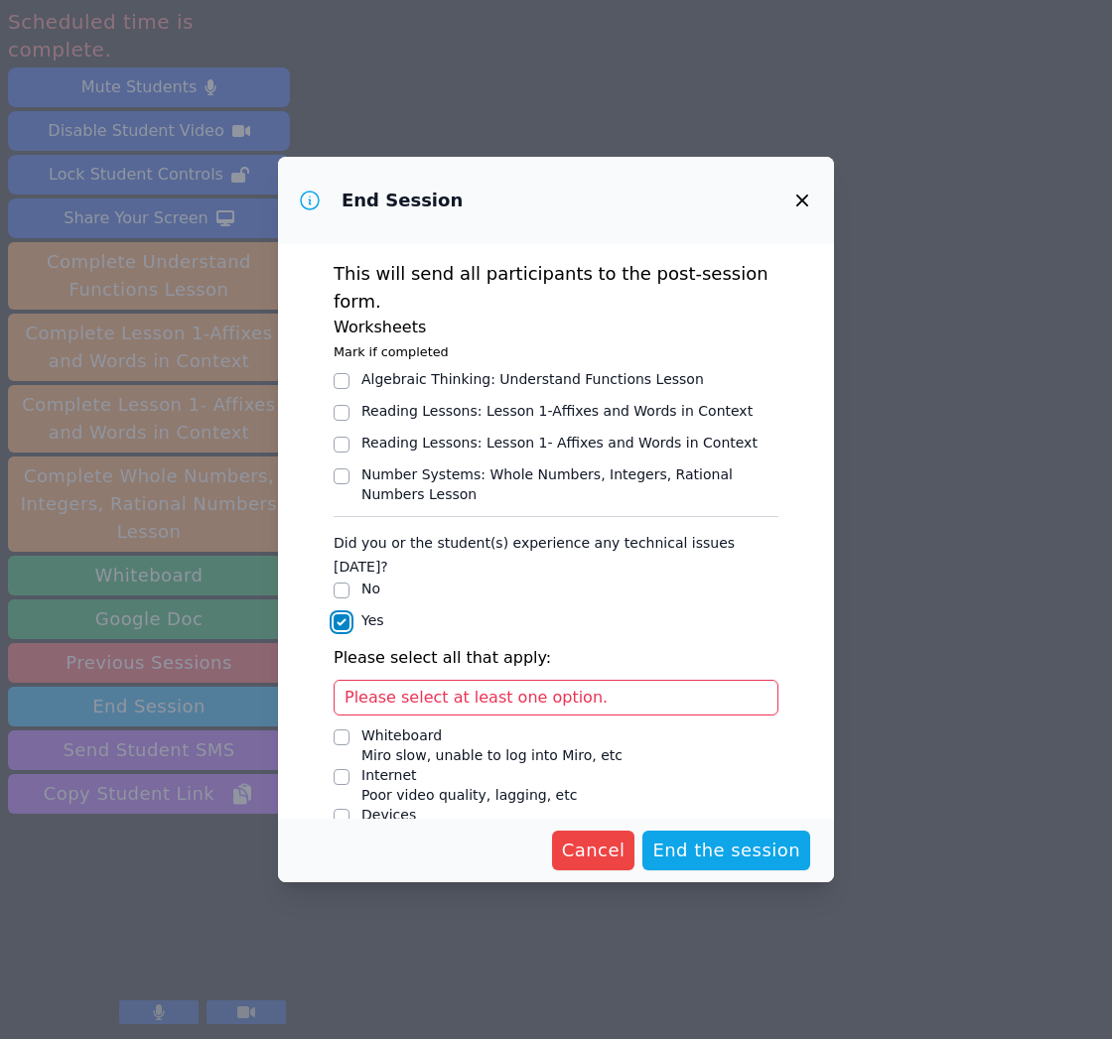
scroll to position [62, 0]
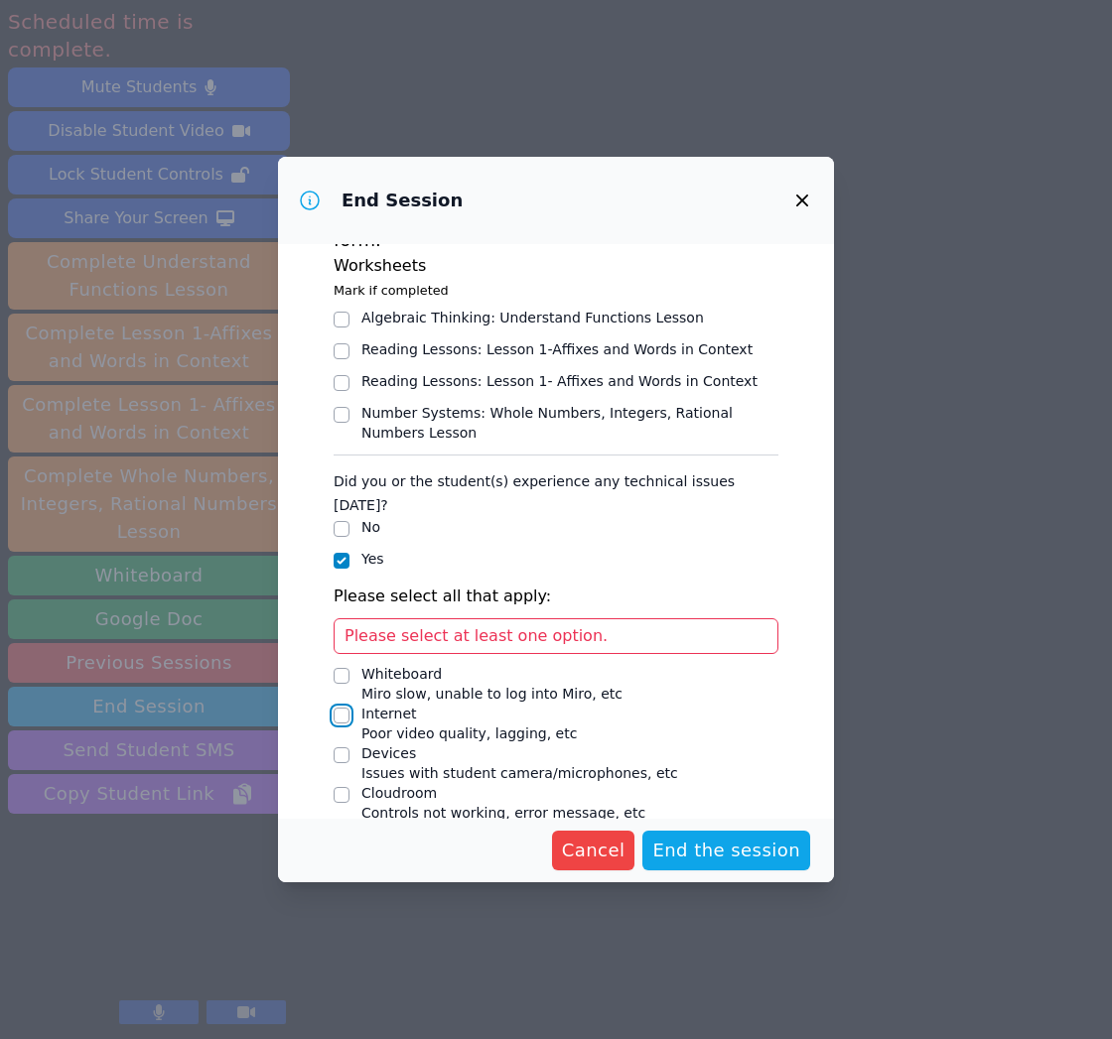
click at [346, 708] on input "Internet Poor video quality, lagging, etc" at bounding box center [342, 716] width 16 height 16
checkbox input "true"
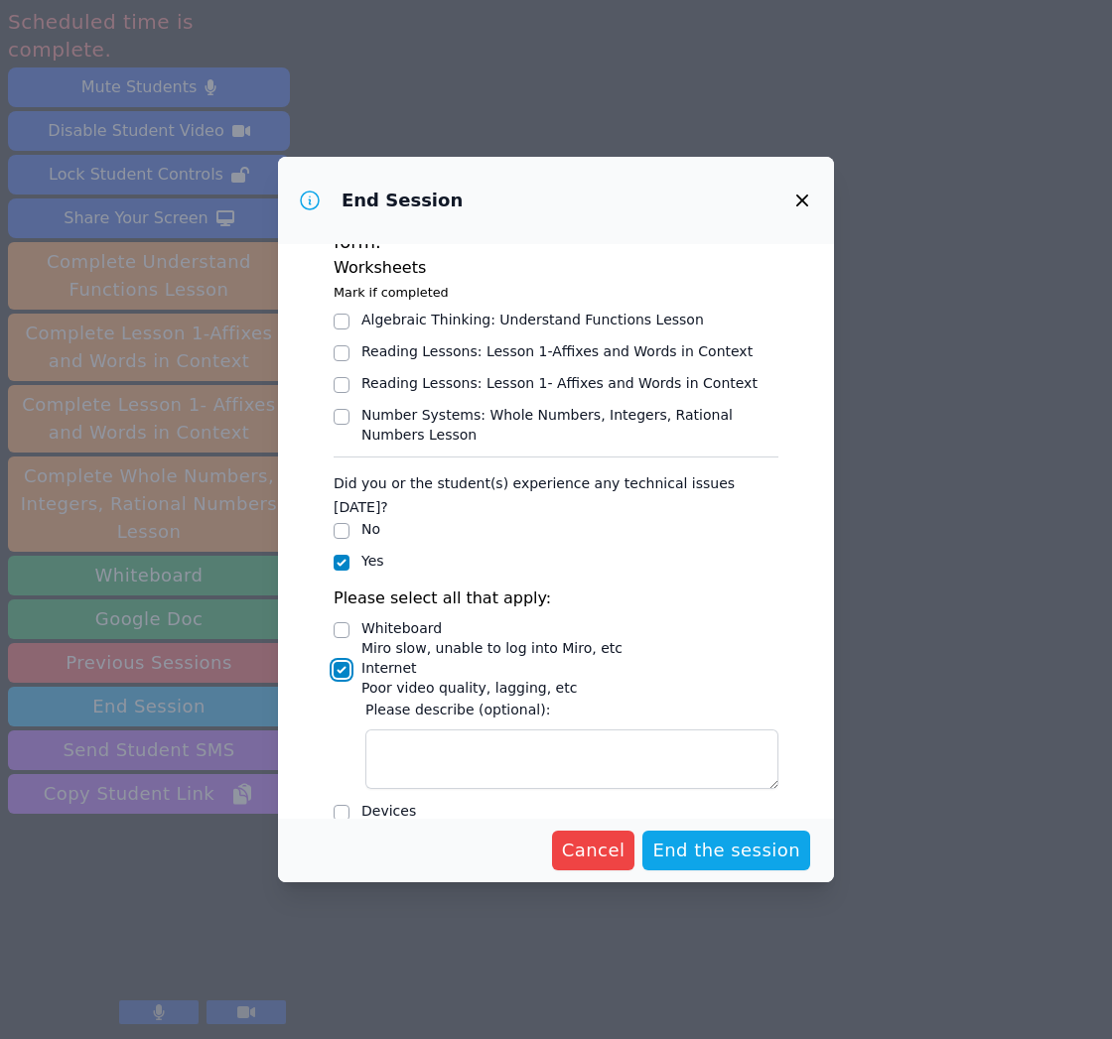
scroll to position [117, 0]
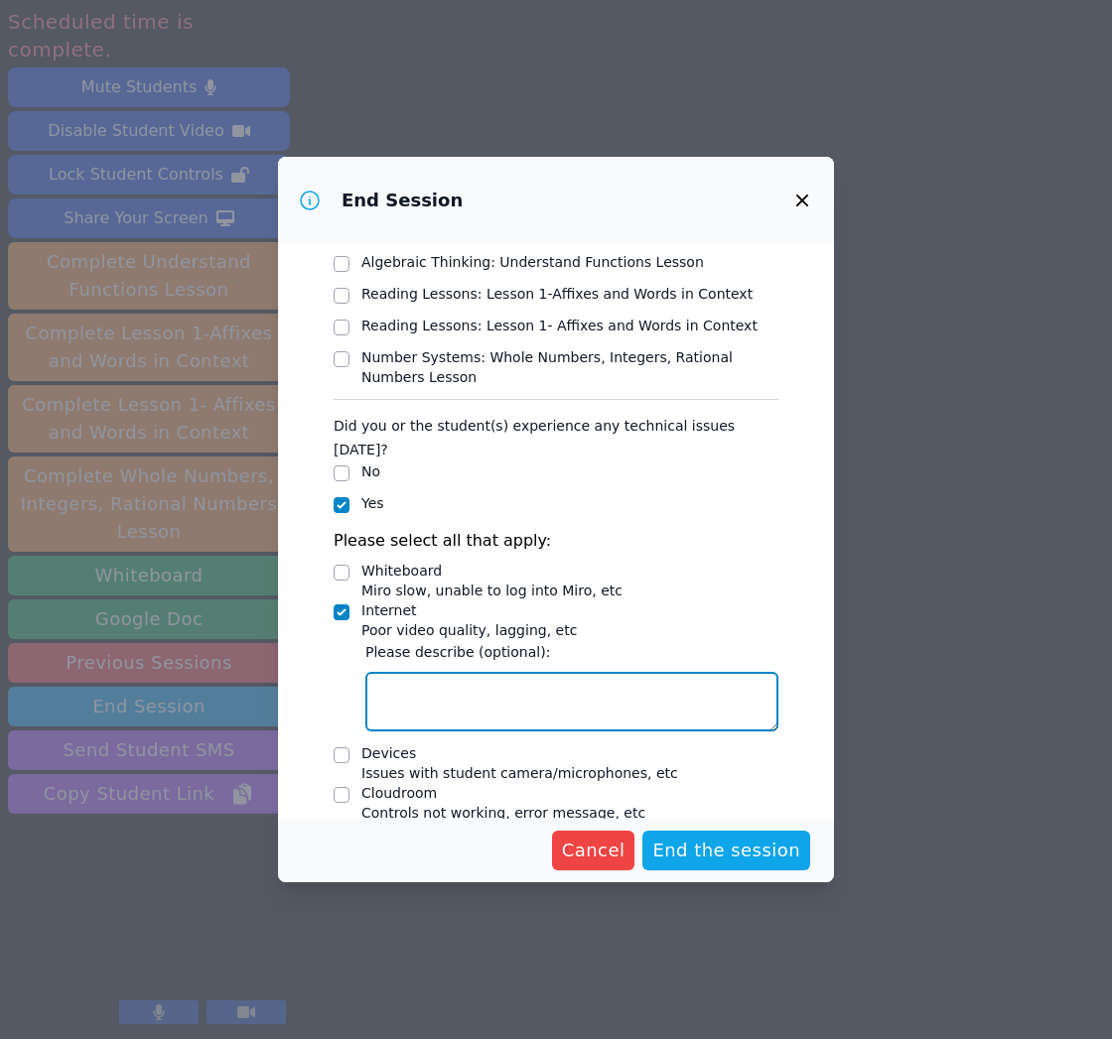
click at [513, 673] on textarea "Internet Poor video quality, lagging, etc" at bounding box center [571, 702] width 413 height 60
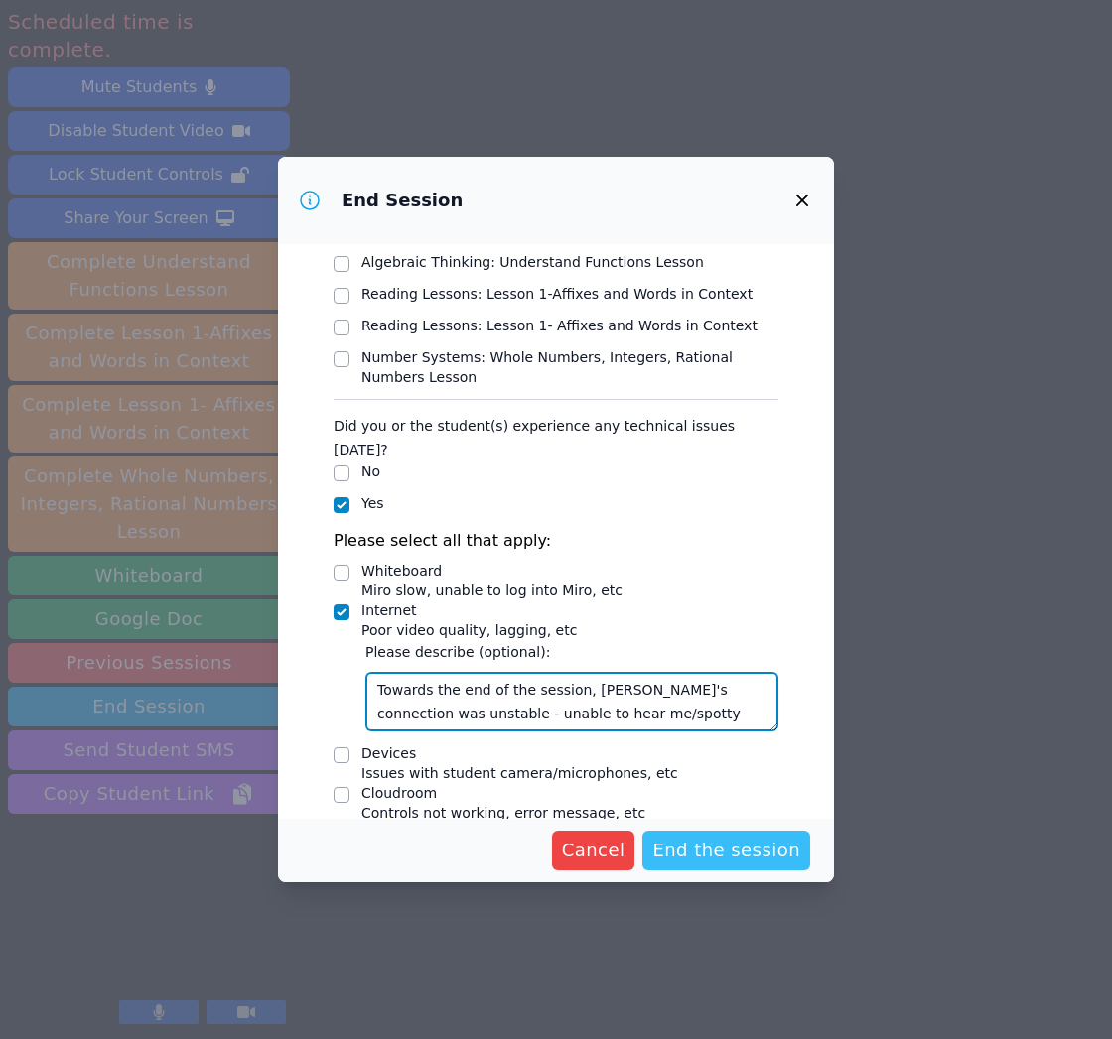
type textarea "Towards the end of the session, [PERSON_NAME]'s connection was unstable - unabl…"
click at [717, 862] on span "End the session" at bounding box center [726, 851] width 148 height 28
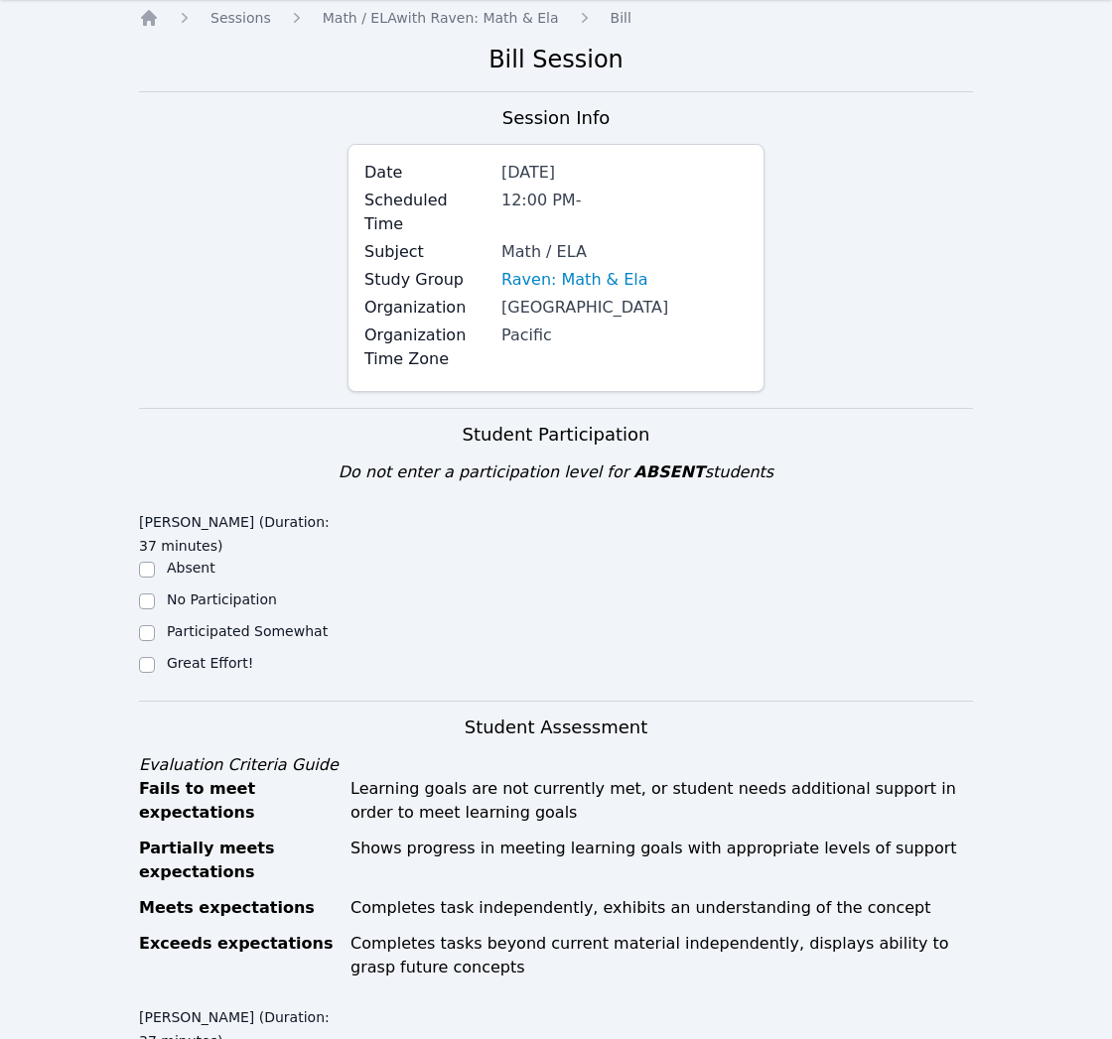
scroll to position [65, 0]
click at [183, 654] on label "Great Effort!" at bounding box center [210, 662] width 86 height 16
click at [155, 656] on input "Great Effort!" at bounding box center [147, 664] width 16 height 16
checkbox input "true"
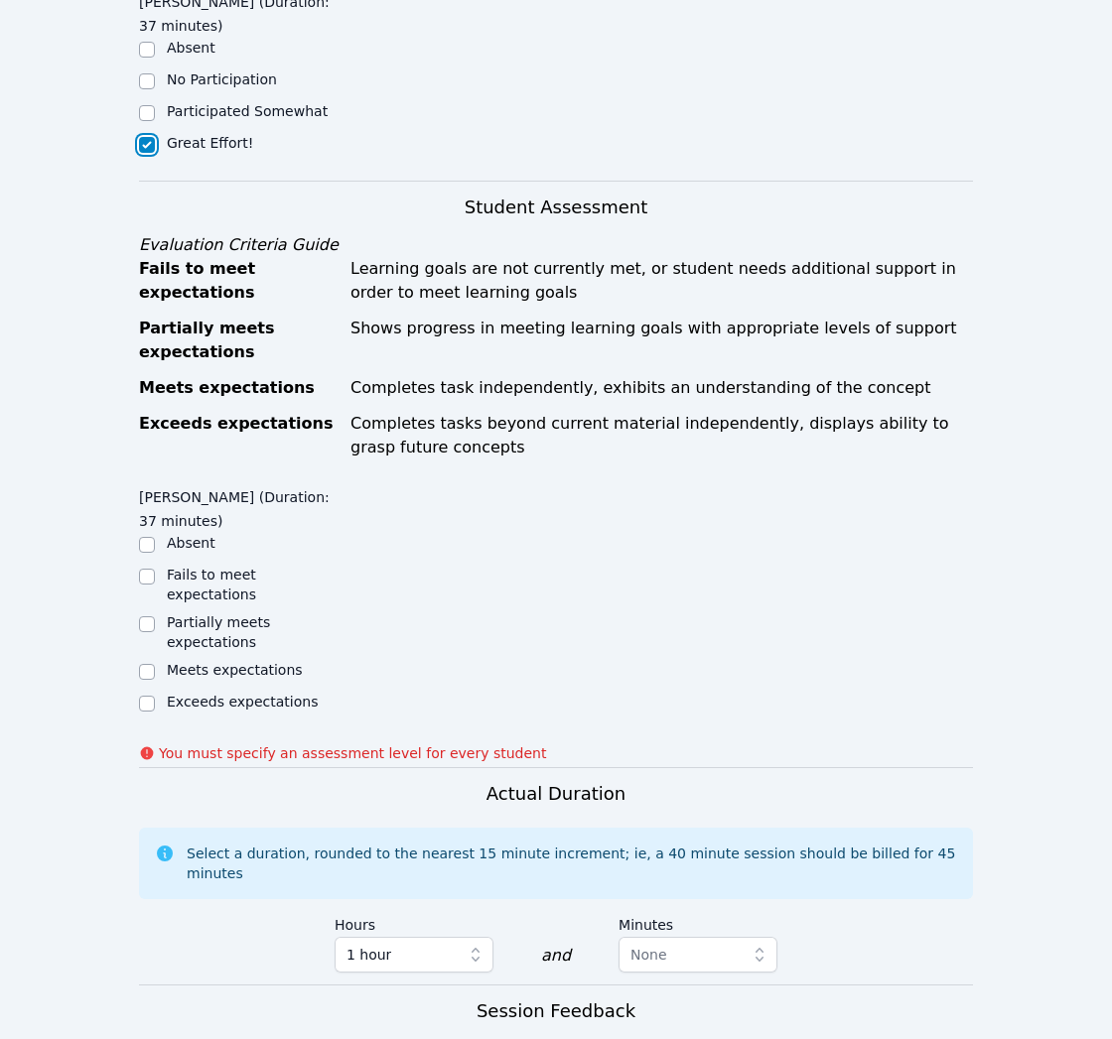
scroll to position [603, 0]
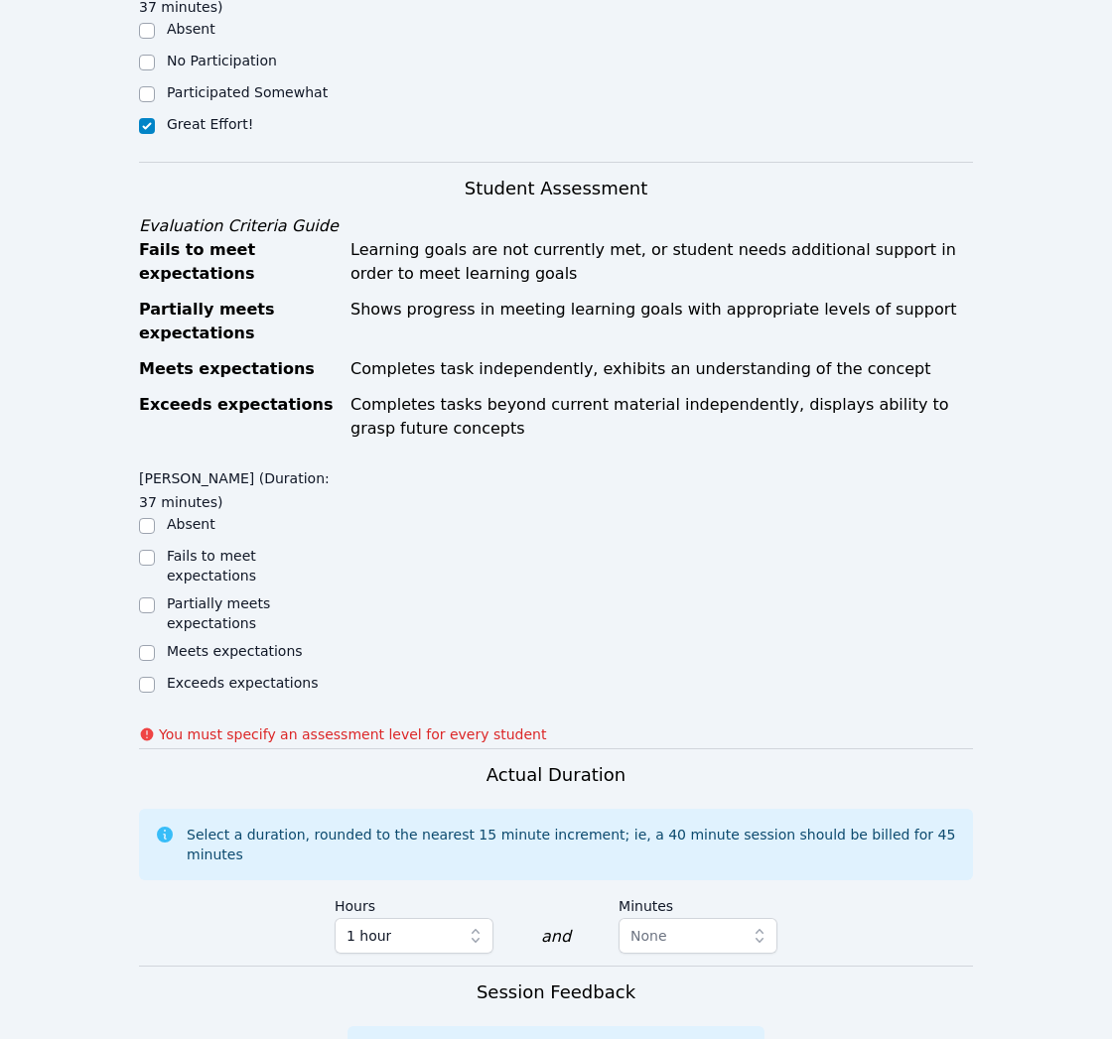
click at [205, 594] on div "Partially meets expectations" at bounding box center [257, 614] width 181 height 40
click at [146, 598] on input "Partially meets expectations" at bounding box center [147, 606] width 16 height 16
checkbox input "true"
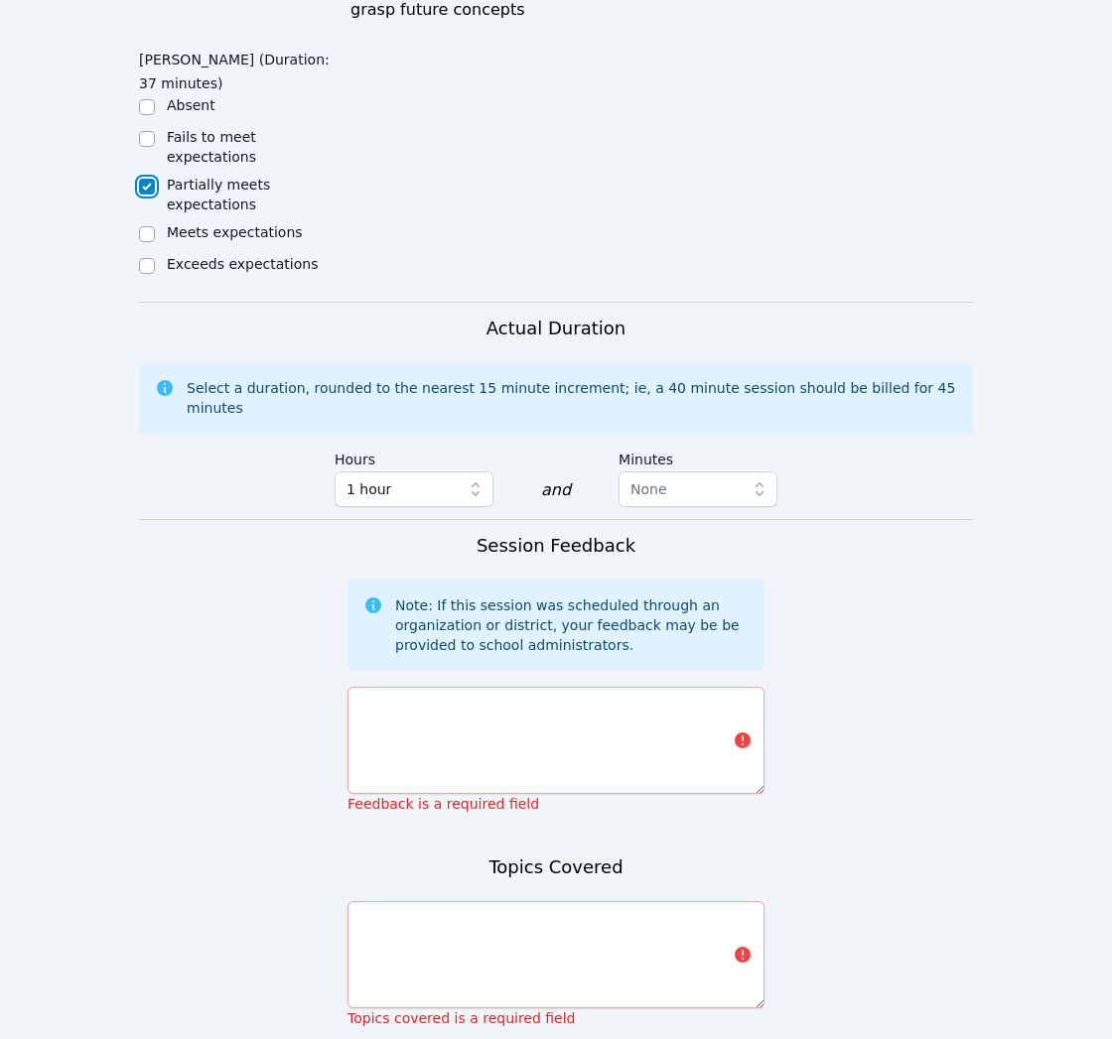
scroll to position [1035, 0]
